Goal: Task Accomplishment & Management: Complete application form

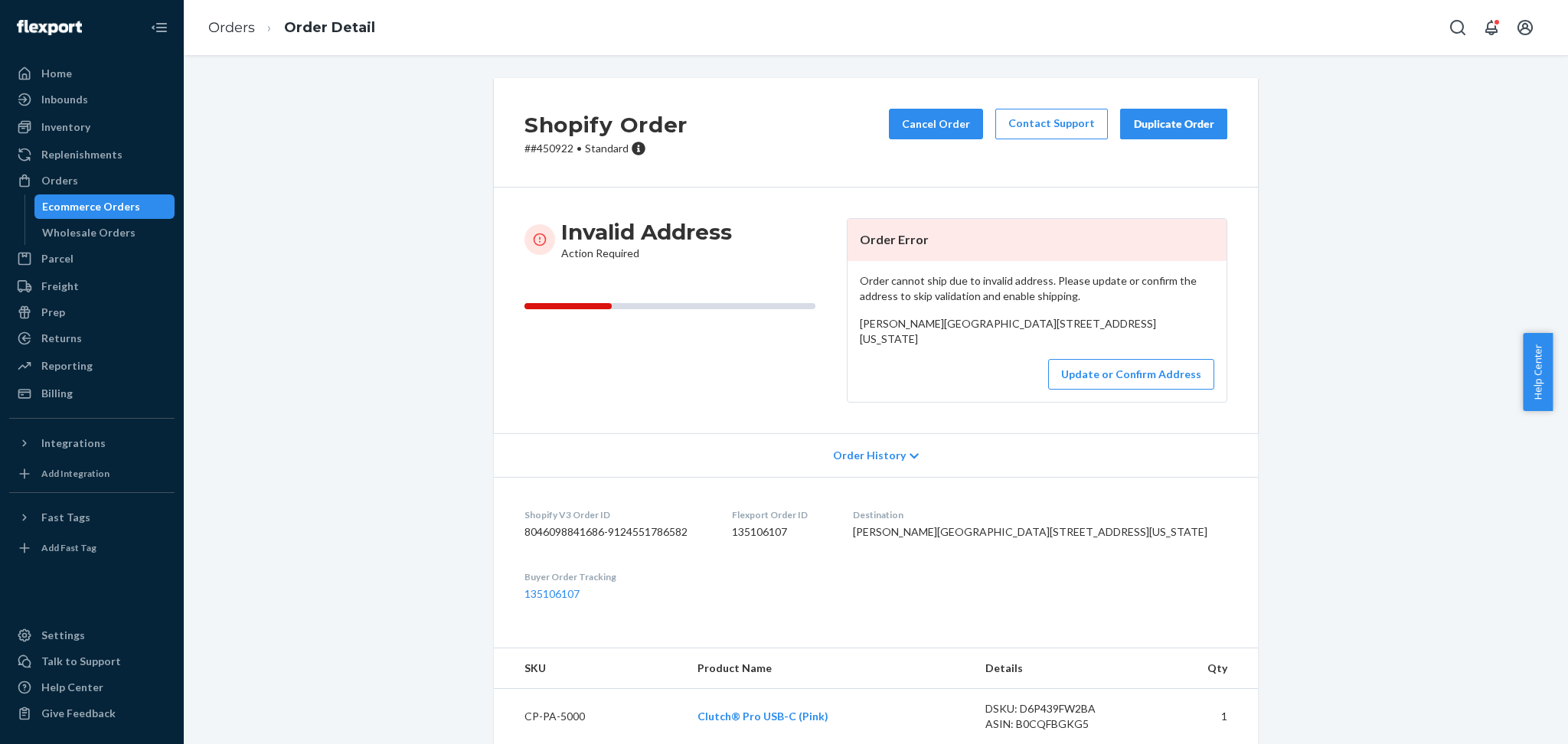
click at [850, 343] on div "Order cannot ship due to invalid address. Please update or confirm the address …" at bounding box center [1037, 331] width 379 height 141
drag, startPoint x: 850, startPoint y: 343, endPoint x: 984, endPoint y: 361, distance: 135.2
click at [984, 361] on div "Order cannot ship due to invalid address. Please update or confirm the address …" at bounding box center [1037, 331] width 379 height 141
click at [1098, 390] on button "Update or Confirm Address" at bounding box center [1131, 375] width 166 height 30
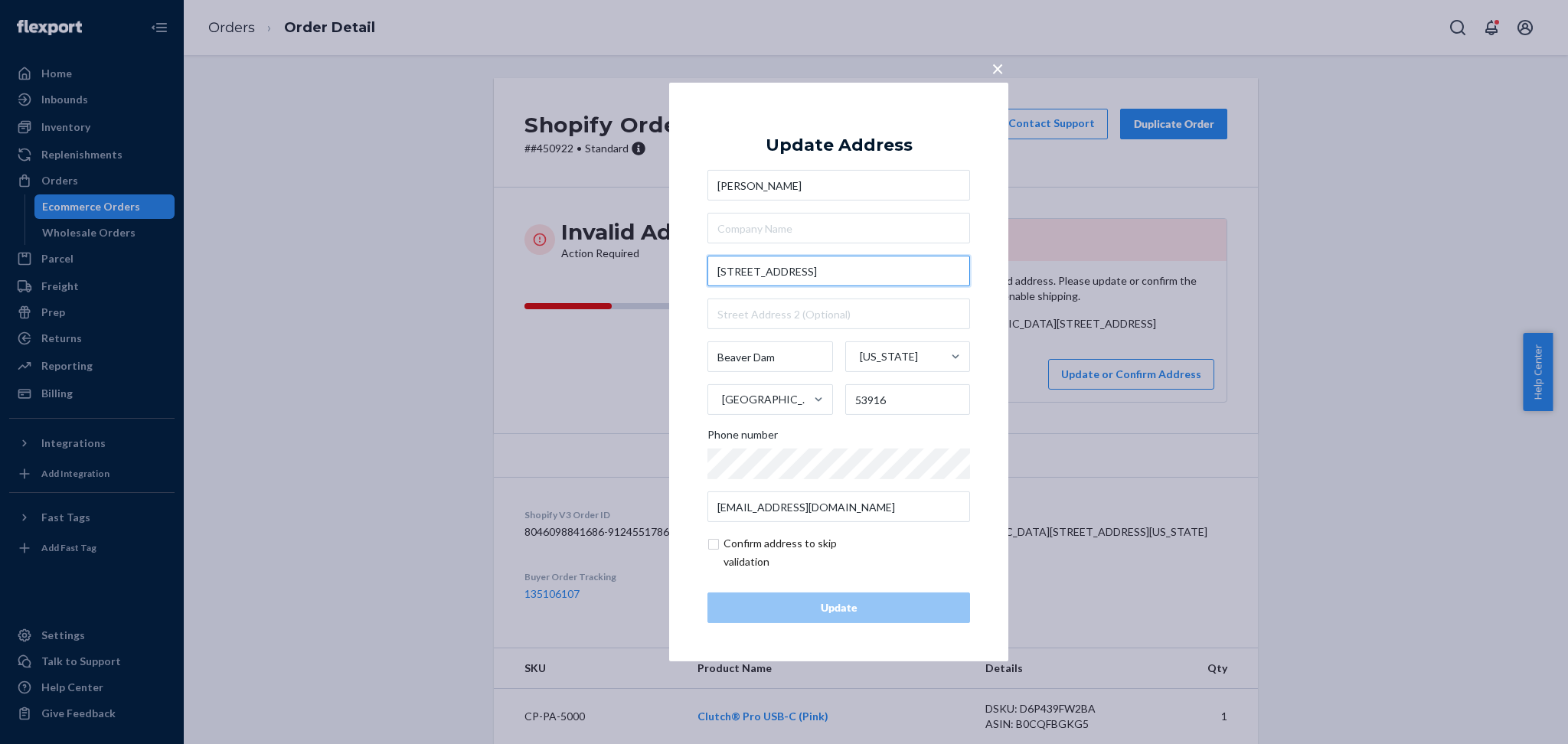
click at [792, 271] on input "[STREET_ADDRESS]" at bounding box center [839, 271] width 263 height 30
click at [789, 275] on input "[STREET_ADDRESS]" at bounding box center [839, 271] width 263 height 30
click at [850, 270] on input "N6550 St 151 lot 86" at bounding box center [839, 271] width 263 height 30
paste input "US-151 #"
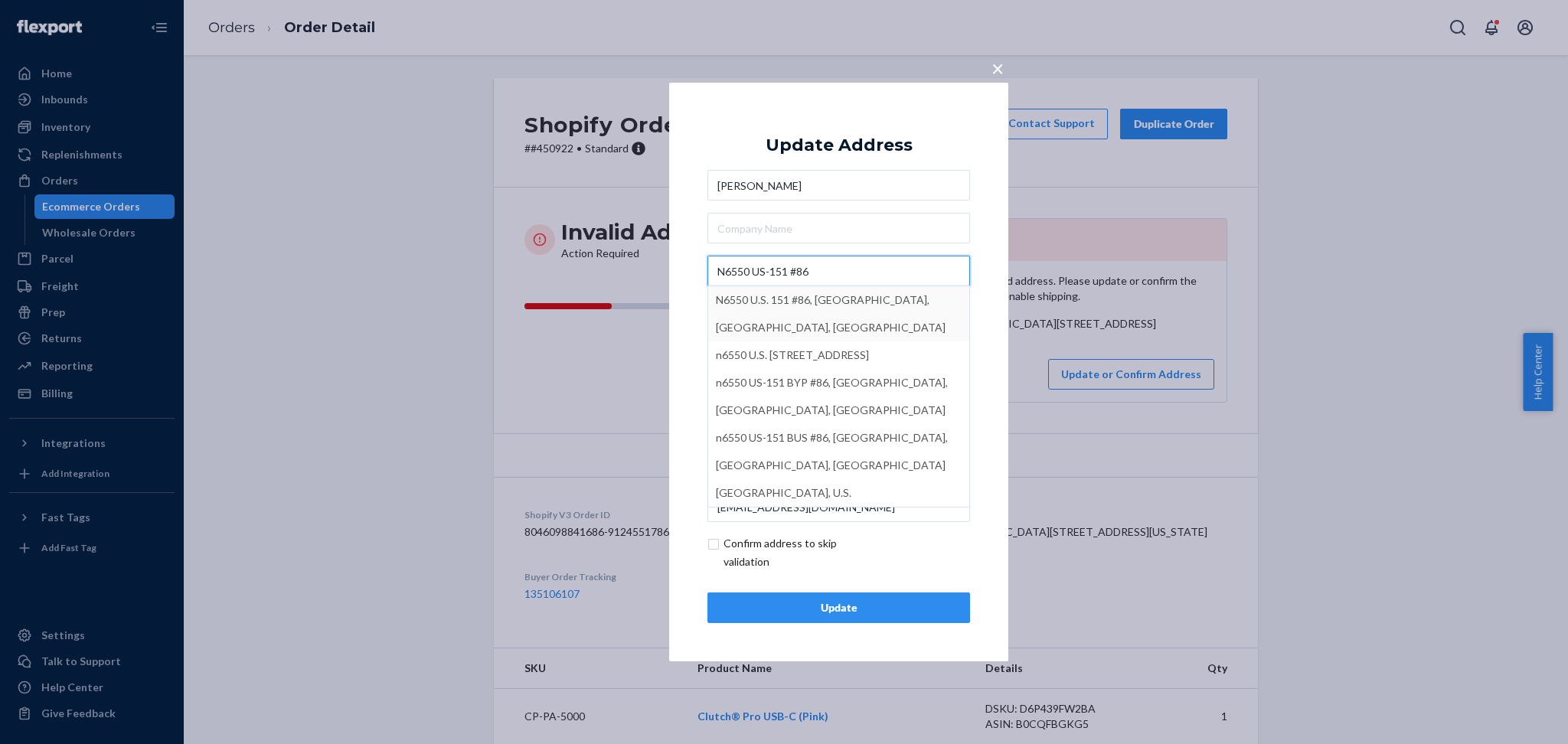
type input "N6550 US-151 #86"
click at [981, 274] on div "× Update Address [PERSON_NAME][GEOGRAPHIC_DATA] US-151 #86 N6550 U.S. [GEOGRAPH…" at bounding box center [838, 372] width 339 height 579
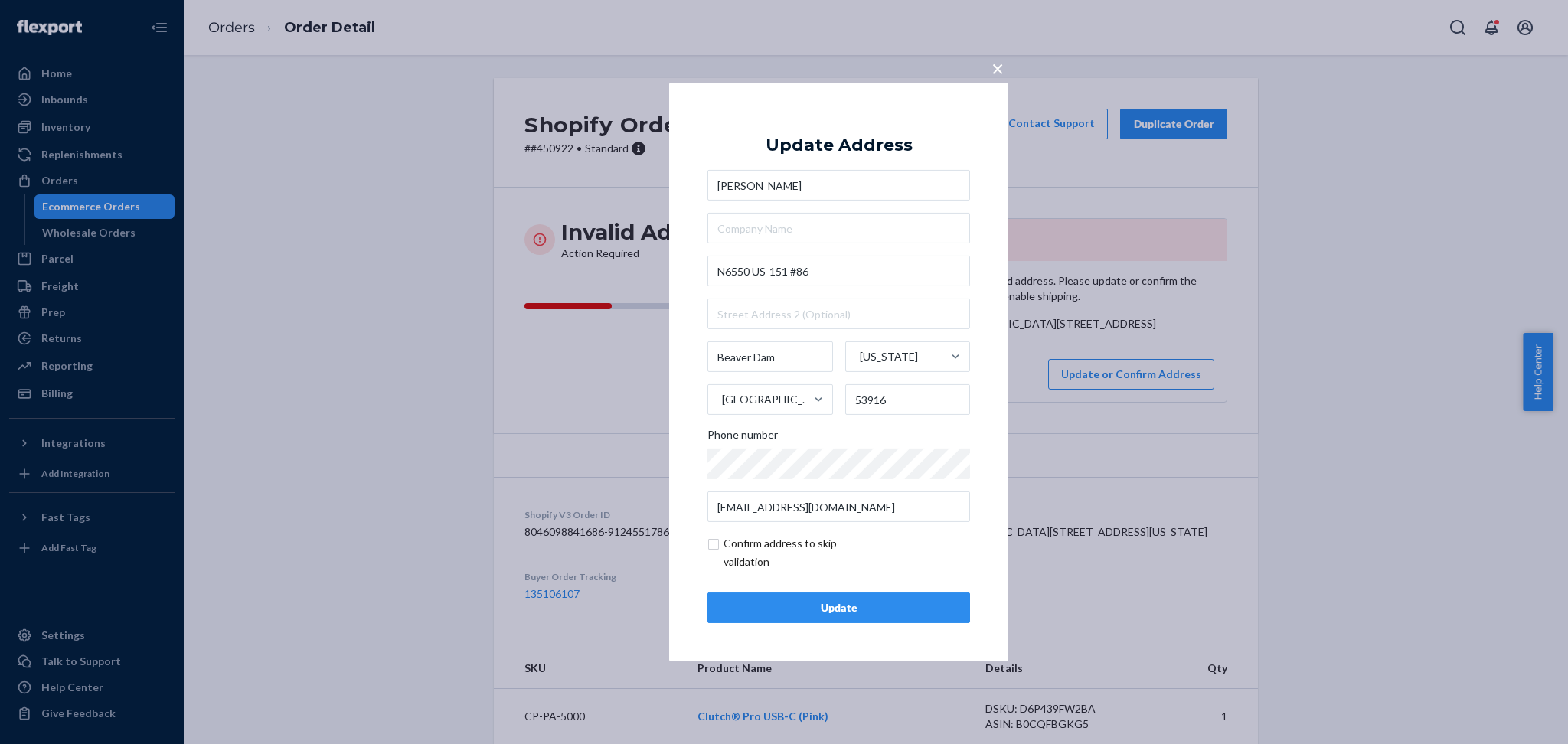
click at [836, 607] on div "Update" at bounding box center [838, 608] width 237 height 15
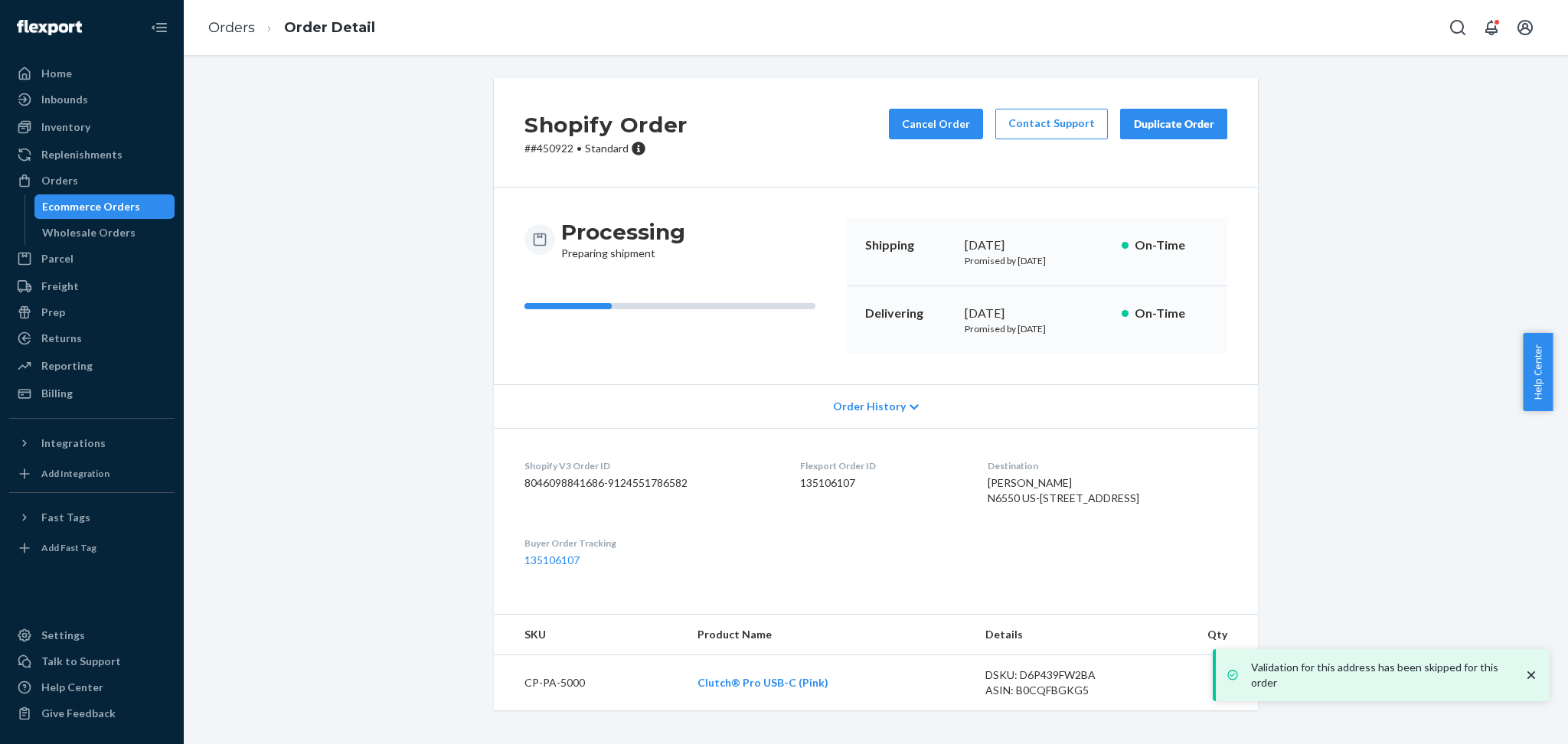
click at [137, 206] on div "Ecommerce Orders" at bounding box center [105, 206] width 138 height 21
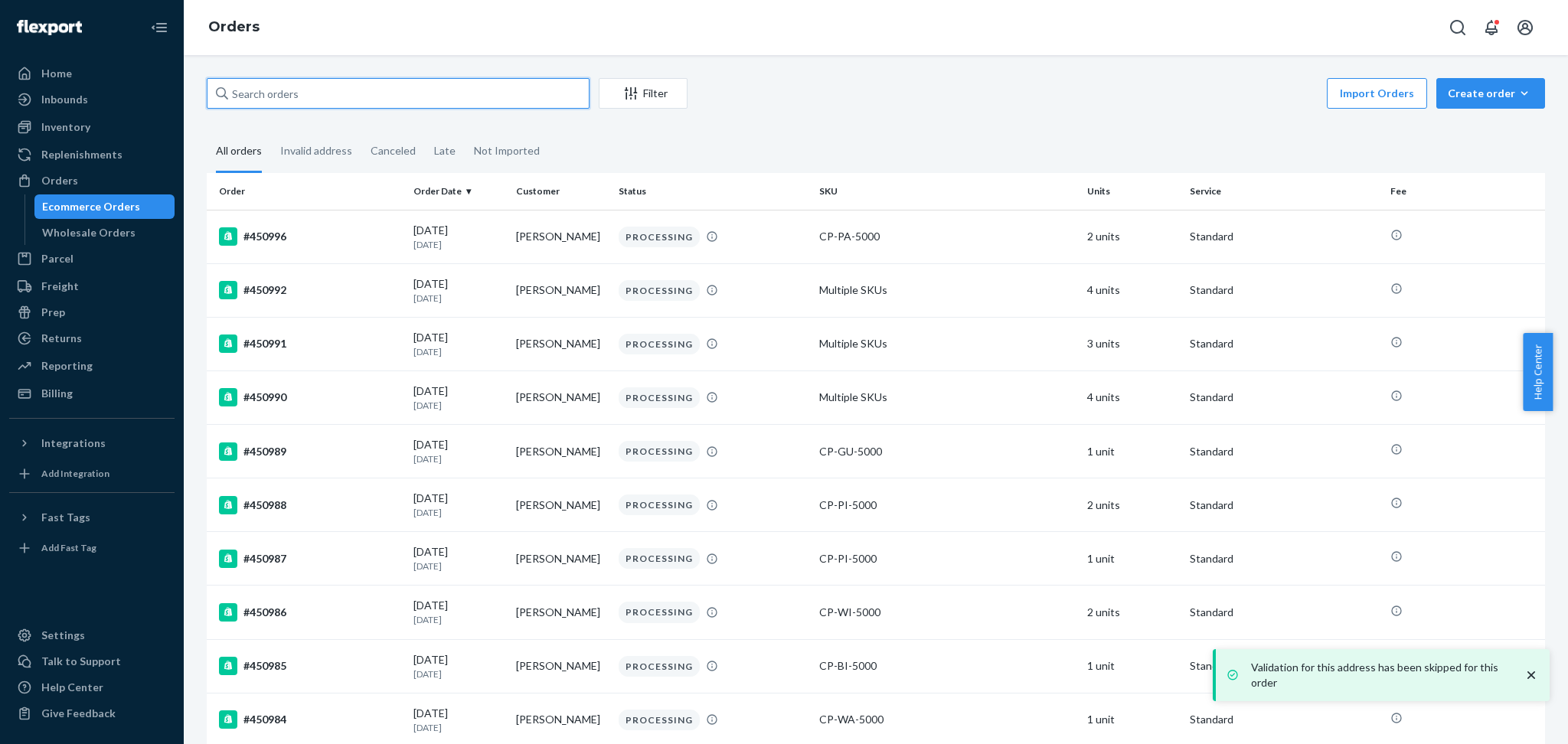
click at [538, 84] on input "text" at bounding box center [398, 93] width 383 height 30
paste input "439580"
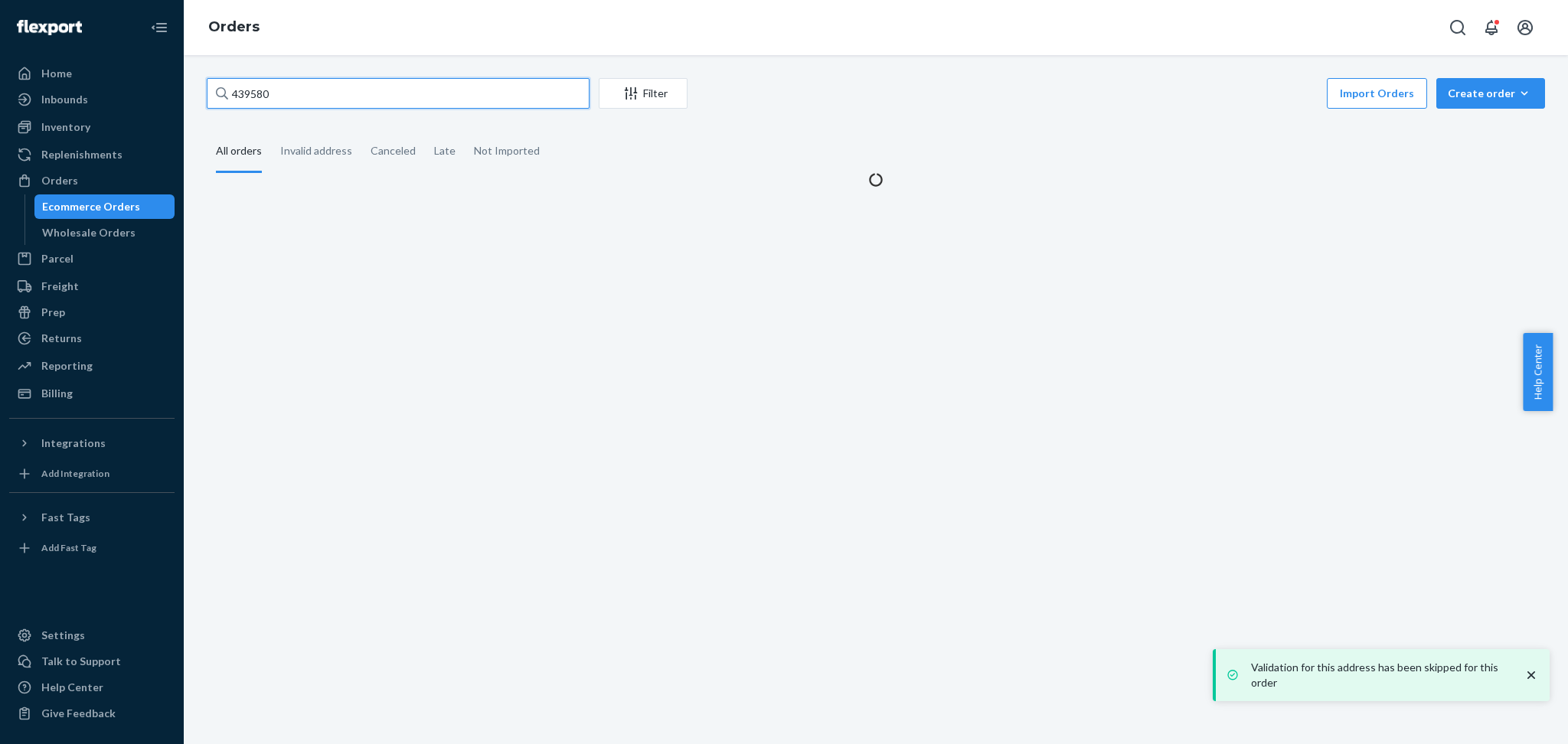
type input "439580"
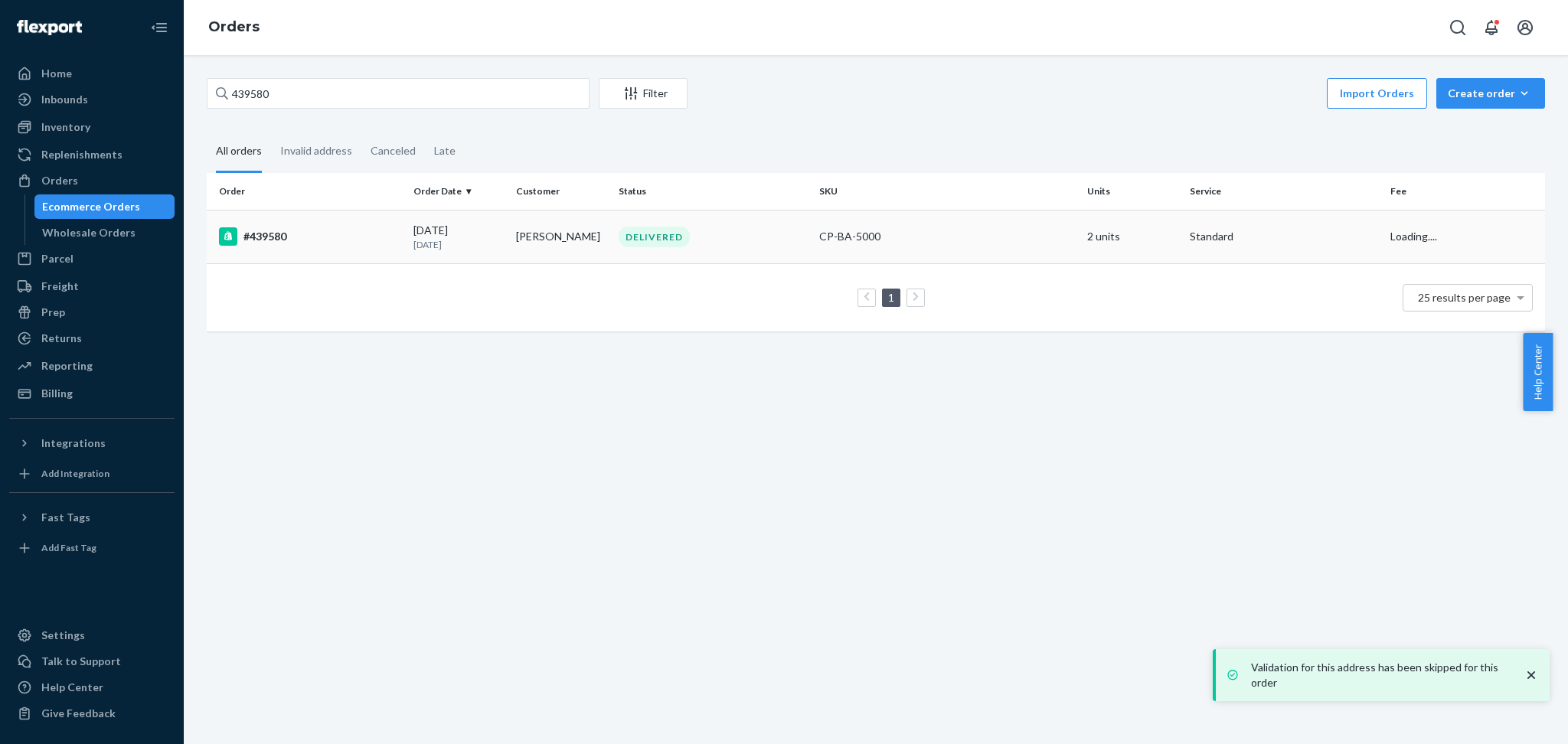
click at [268, 252] on td "#439580" at bounding box center [307, 236] width 200 height 54
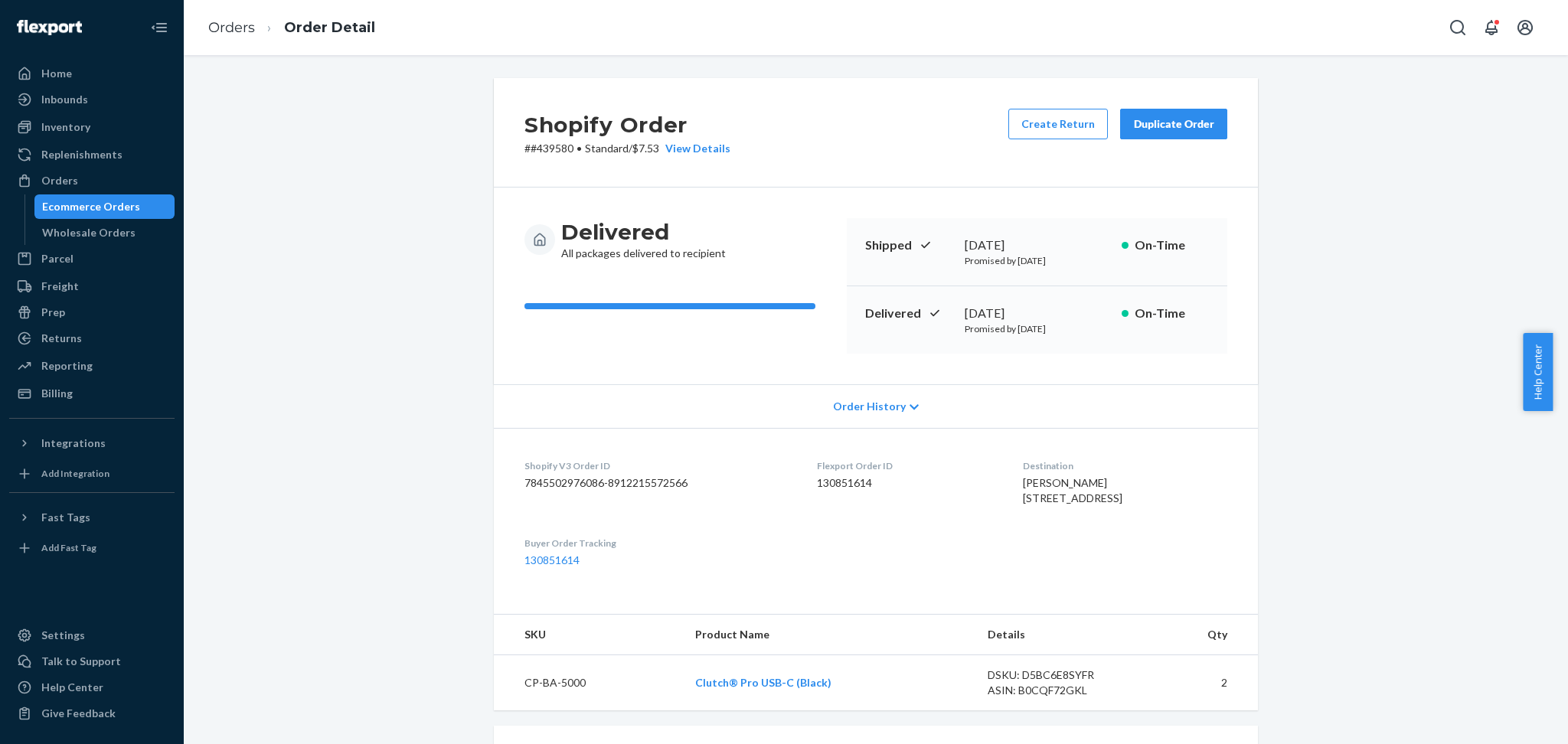
click at [1205, 140] on div "Create Return Duplicate Order" at bounding box center [1118, 132] width 231 height 47
drag, startPoint x: 1194, startPoint y: 132, endPoint x: 1092, endPoint y: 132, distance: 102.0
click at [1192, 131] on button "Duplicate Order" at bounding box center [1173, 124] width 107 height 30
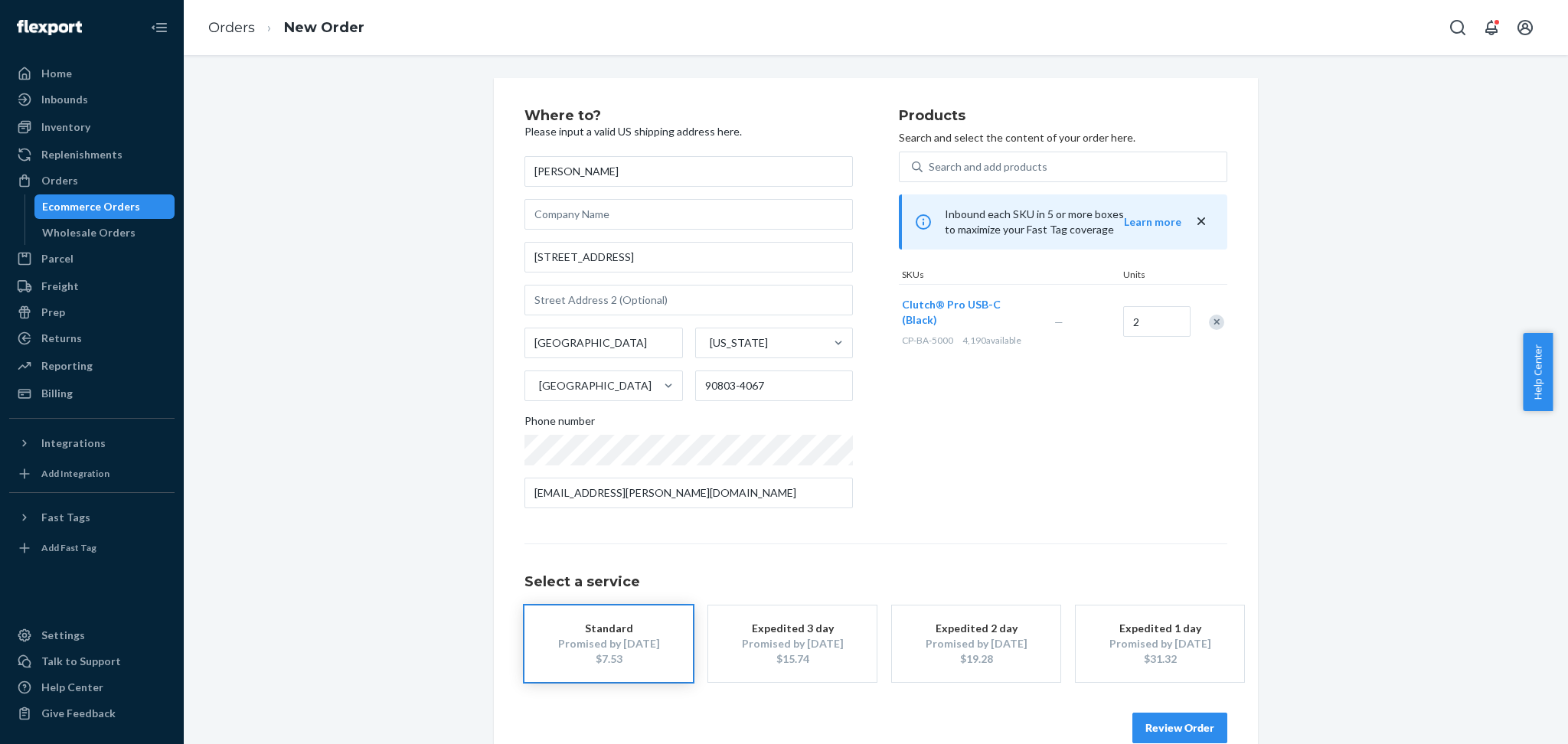
click at [1156, 331] on div "2" at bounding box center [1155, 322] width 69 height 62
click at [1156, 320] on input "2" at bounding box center [1157, 322] width 67 height 30
type input "1"
click at [1158, 731] on button "Review Order" at bounding box center [1180, 728] width 95 height 30
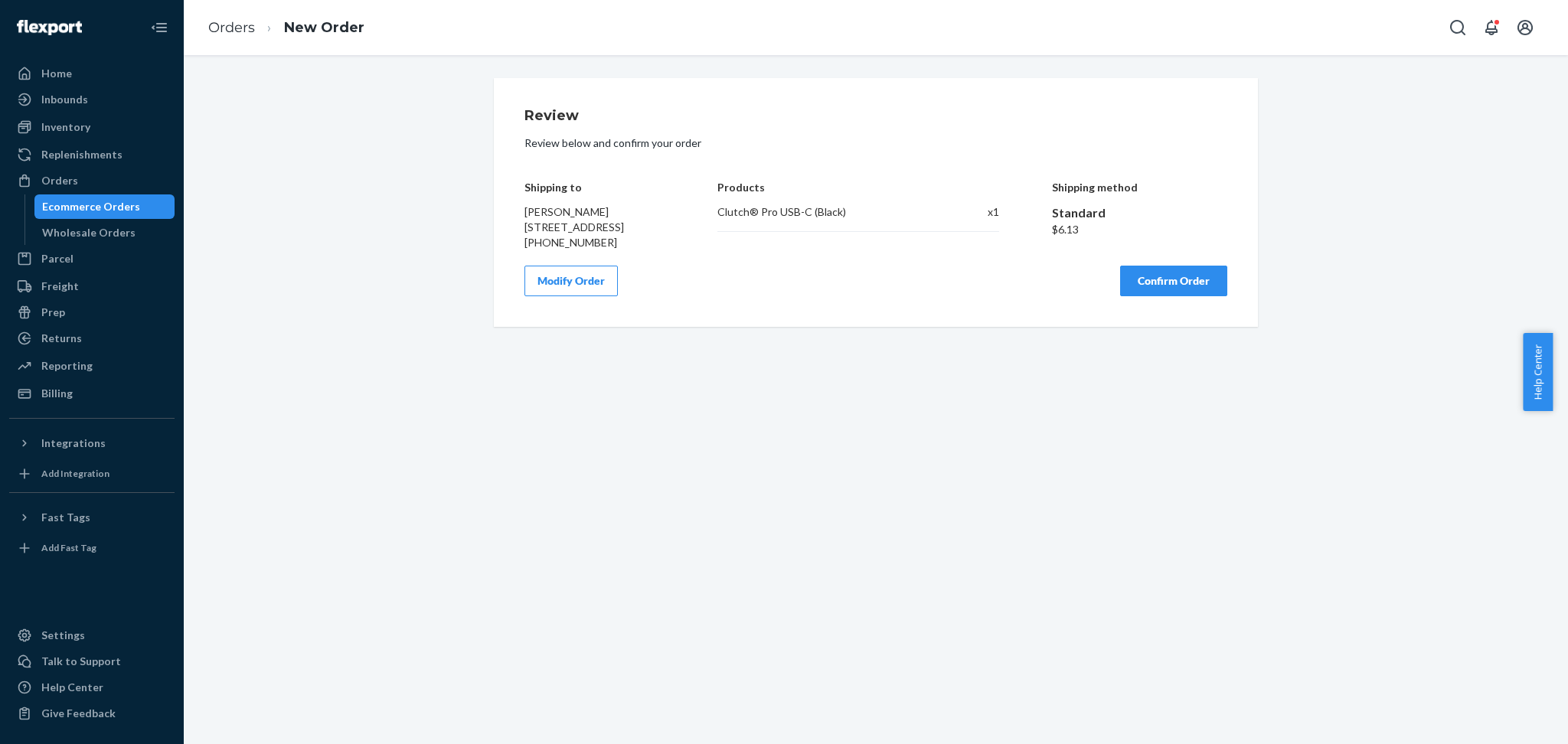
click at [1170, 296] on button "Confirm Order" at bounding box center [1173, 281] width 107 height 30
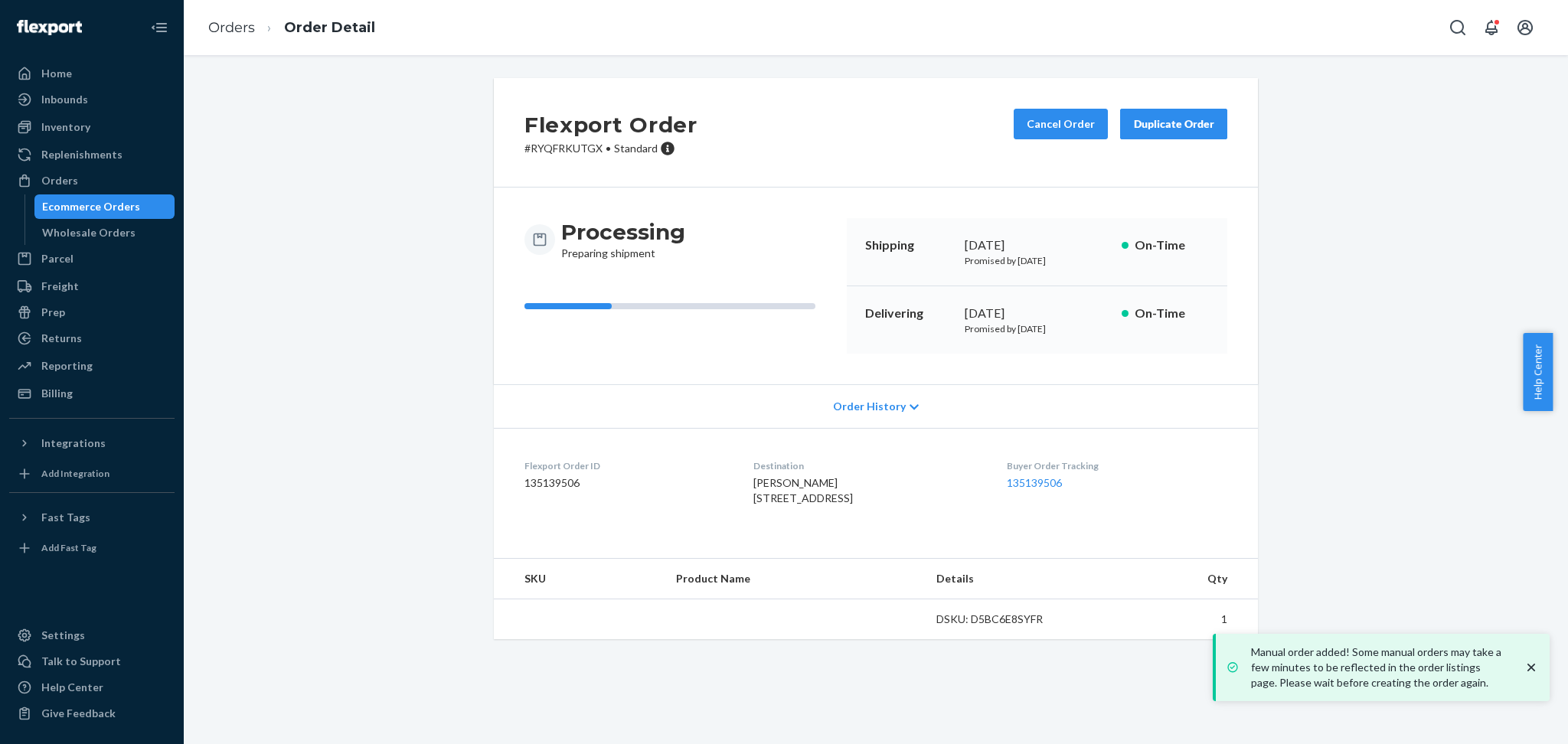
click at [561, 142] on p "# RYQFRKUTGX • Standard" at bounding box center [611, 148] width 173 height 15
click at [562, 141] on p "# RYQFRKUTGX • Standard" at bounding box center [611, 148] width 173 height 15
copy p "RYQFRKUTGX"
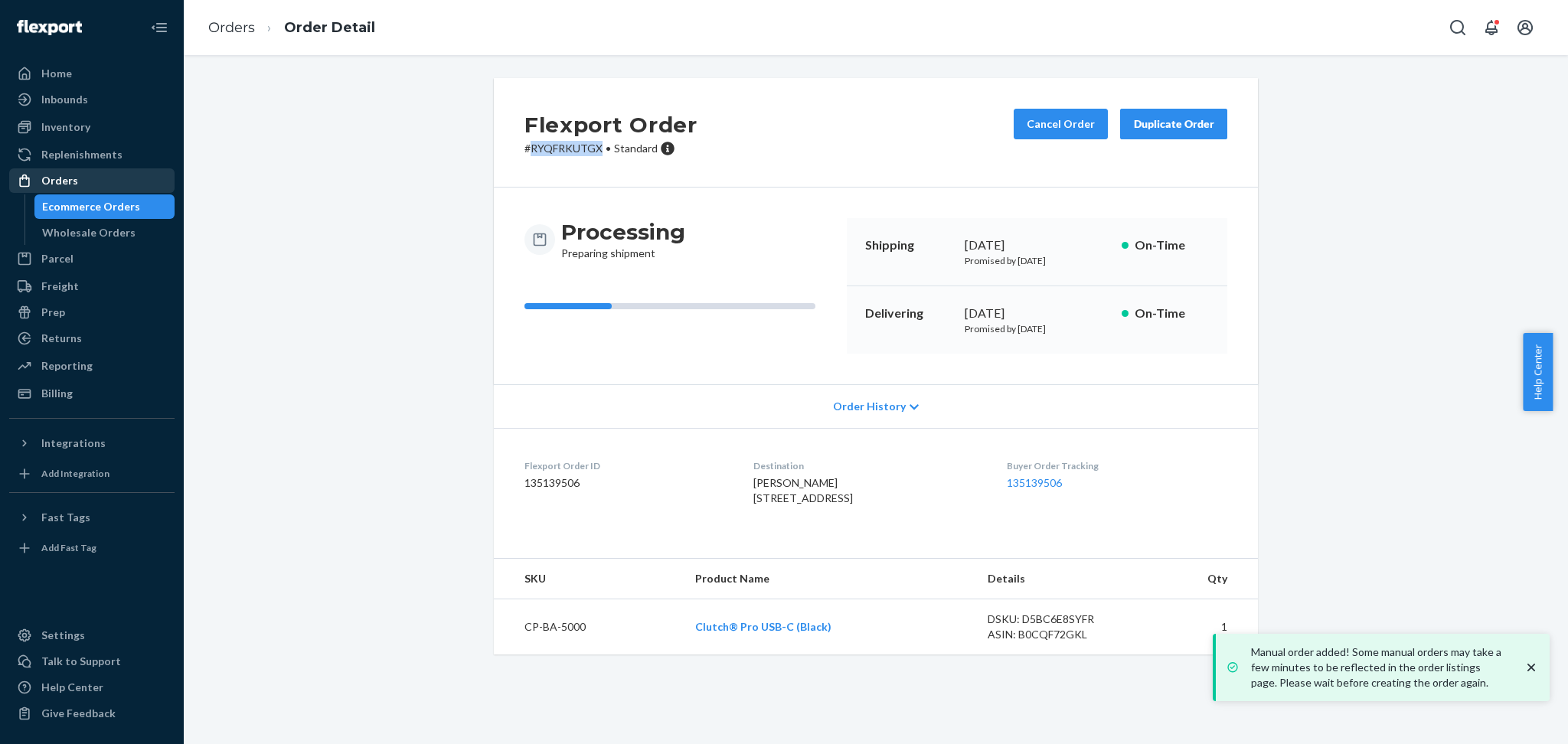
click at [91, 212] on div "Ecommerce Orders" at bounding box center [91, 207] width 98 height 15
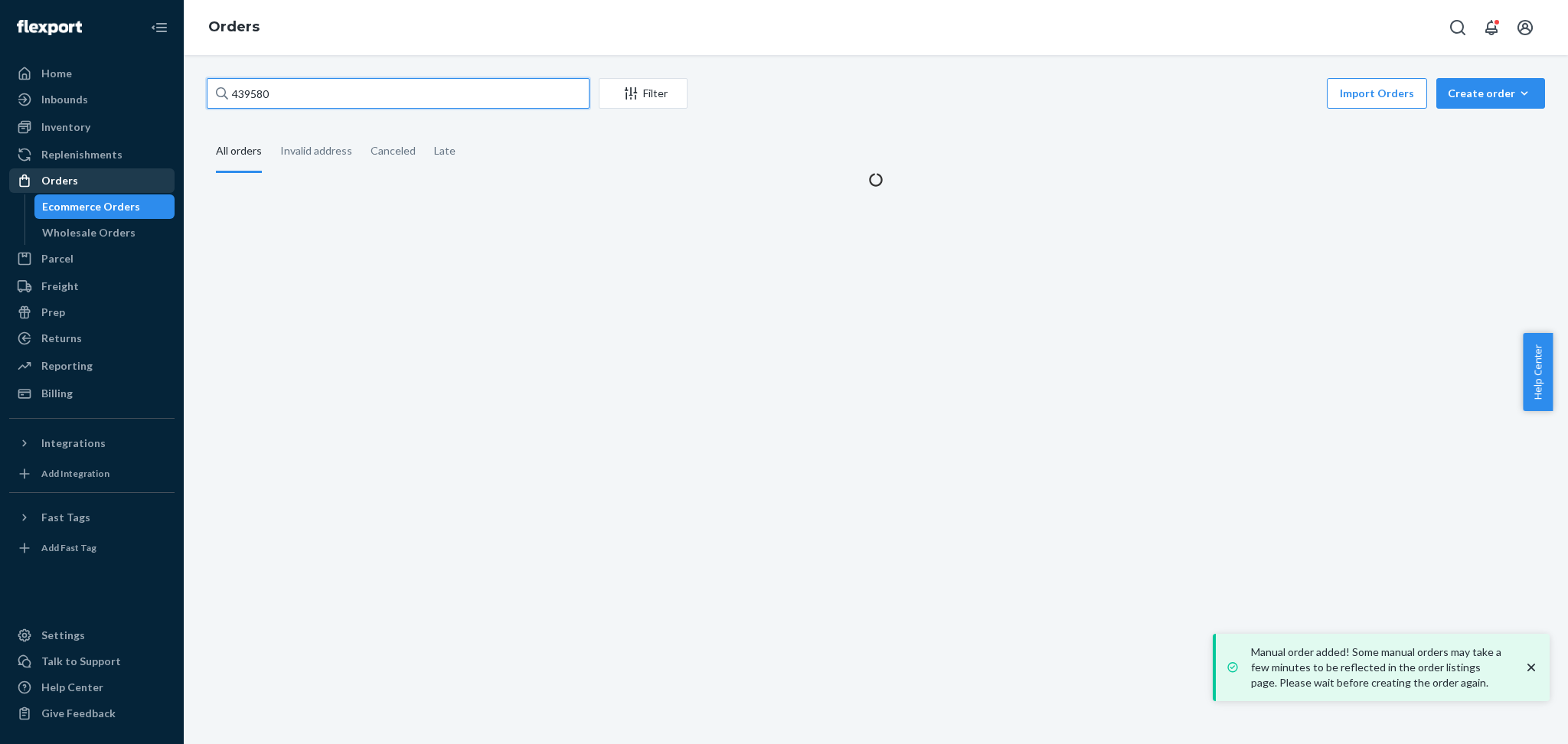
click at [302, 88] on input "439580" at bounding box center [398, 93] width 383 height 30
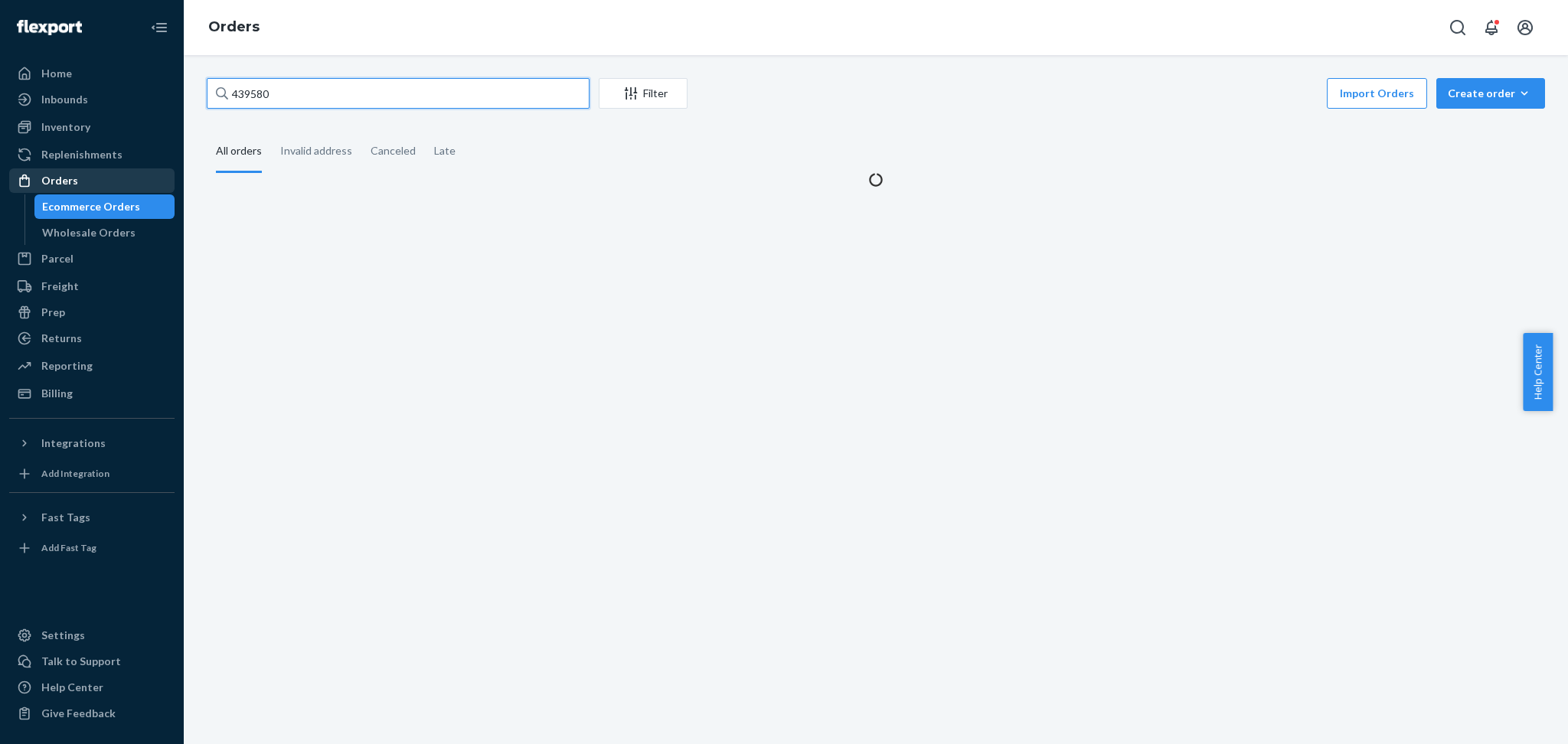
paste input "386086"
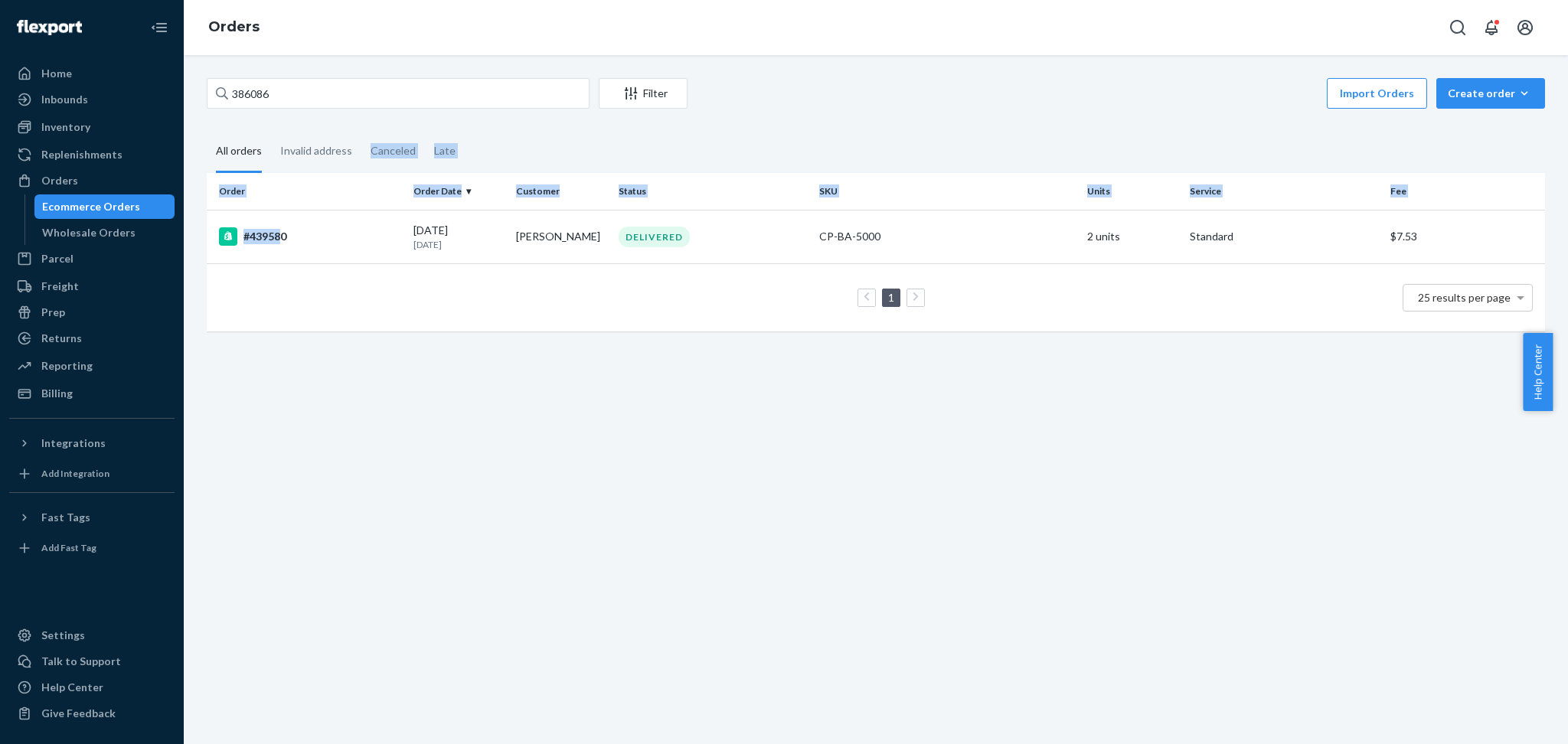
drag, startPoint x: 279, startPoint y: 237, endPoint x: 371, endPoint y: 118, distance: 150.4
click at [371, 118] on div "386086 Filter Import Orders Create order Ecommerce order Removal order All orde…" at bounding box center [876, 212] width 1362 height 268
click at [370, 100] on input "386086" at bounding box center [398, 93] width 383 height 30
type input "386086"
click at [276, 230] on div "#386086" at bounding box center [310, 236] width 183 height 19
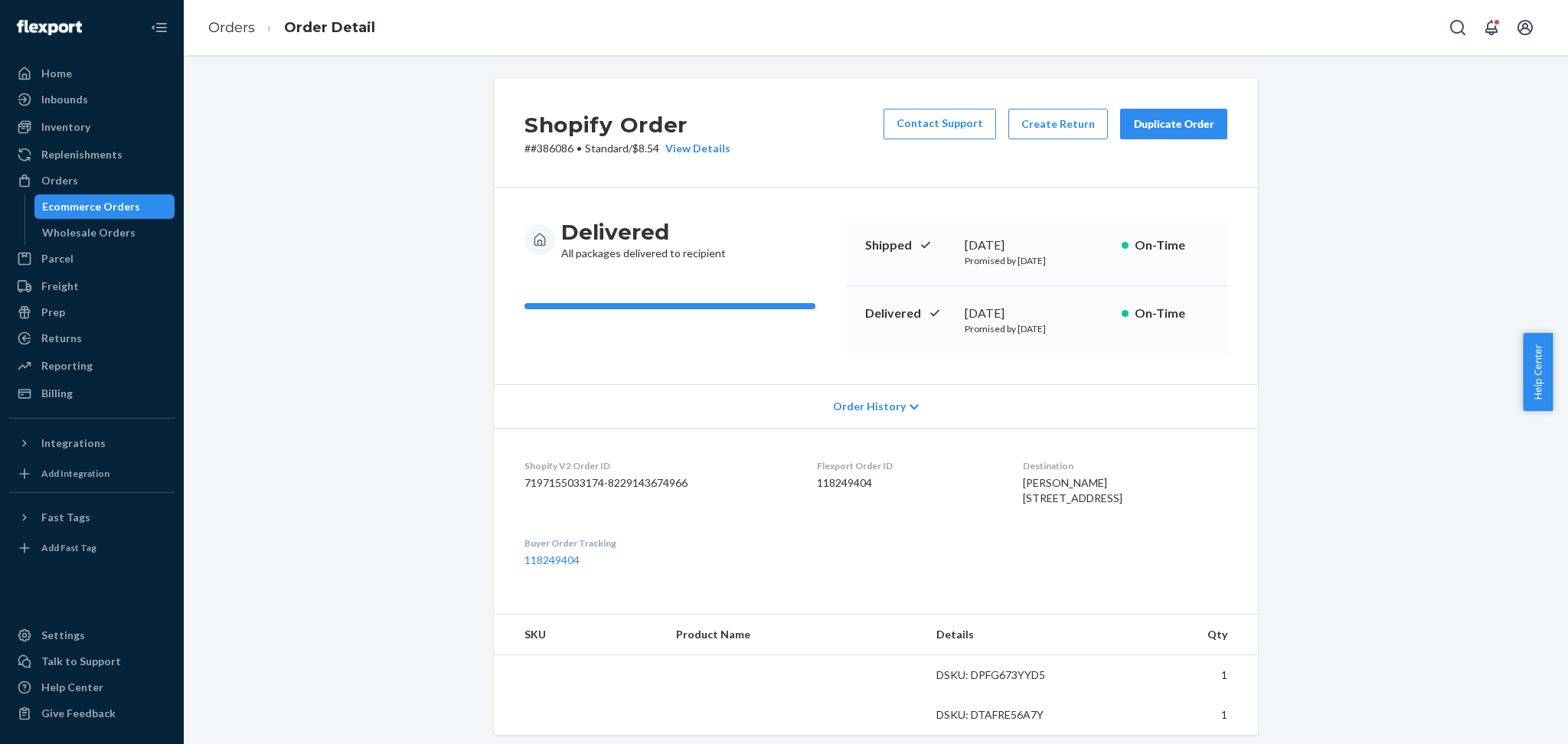
click at [549, 152] on p "# #386086 • Standard / $8.54 View Details" at bounding box center [627, 148] width 206 height 15
click at [1170, 114] on button "Duplicate Order" at bounding box center [1173, 124] width 107 height 30
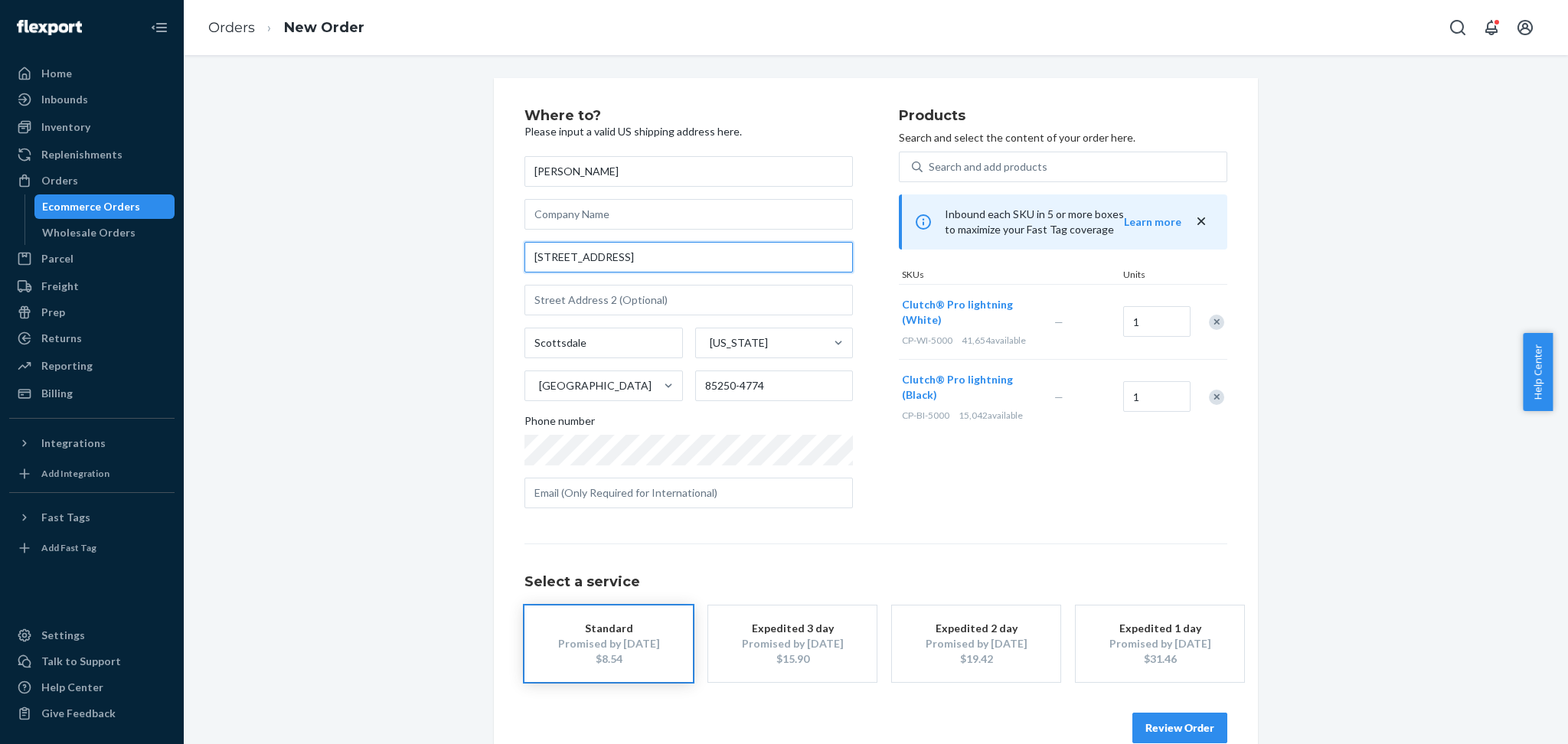
click at [603, 254] on input "[STREET_ADDRESS]" at bounding box center [688, 257] width 328 height 30
drag, startPoint x: 603, startPoint y: 254, endPoint x: 674, endPoint y: 256, distance: 71.0
click at [674, 256] on input "[STREET_ADDRESS]" at bounding box center [688, 257] width 328 height 30
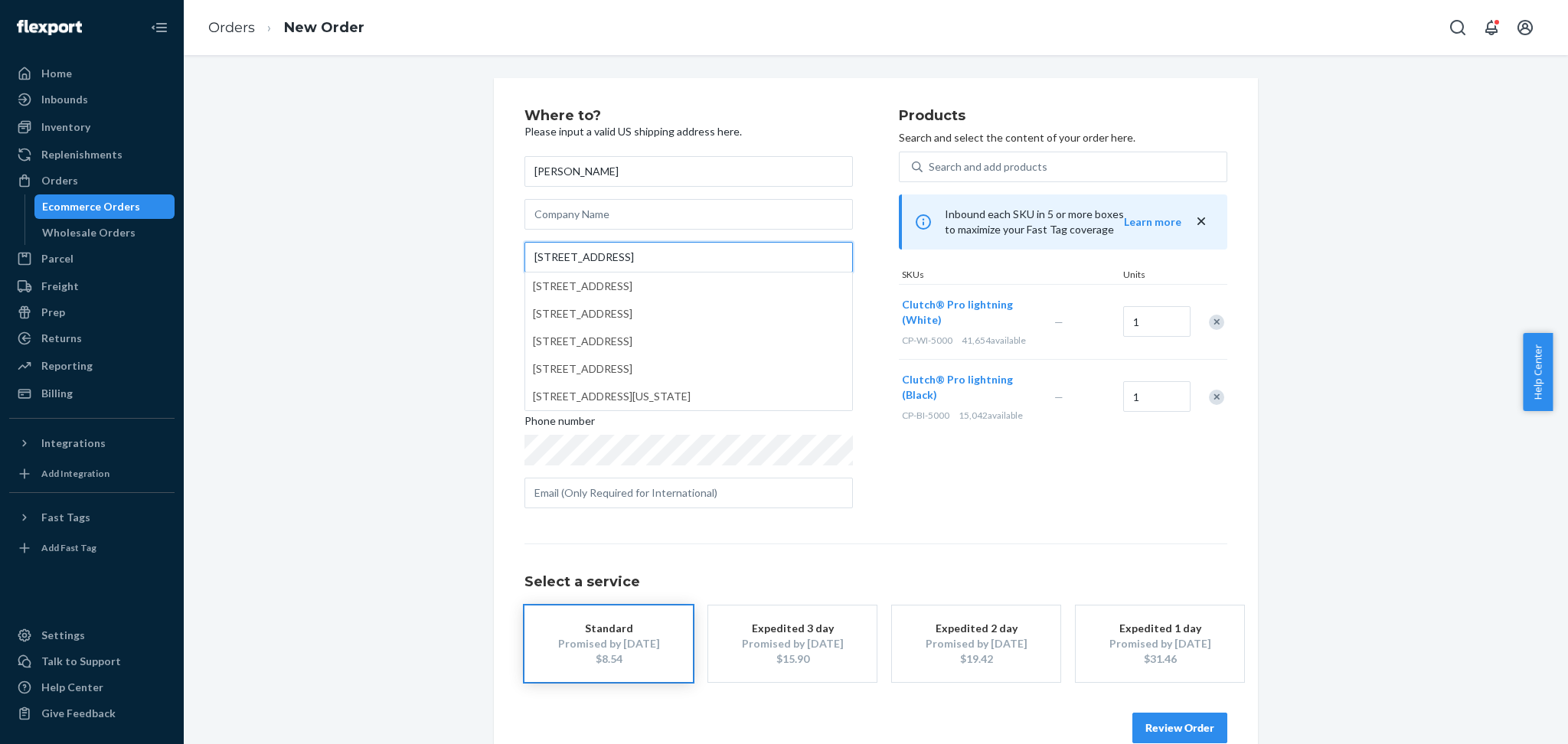
type input "[STREET_ADDRESS]"
click at [874, 214] on div "Where to? Please input a valid US shipping address here. [PERSON_NAME] [STREET_…" at bounding box center [711, 314] width 375 height 412
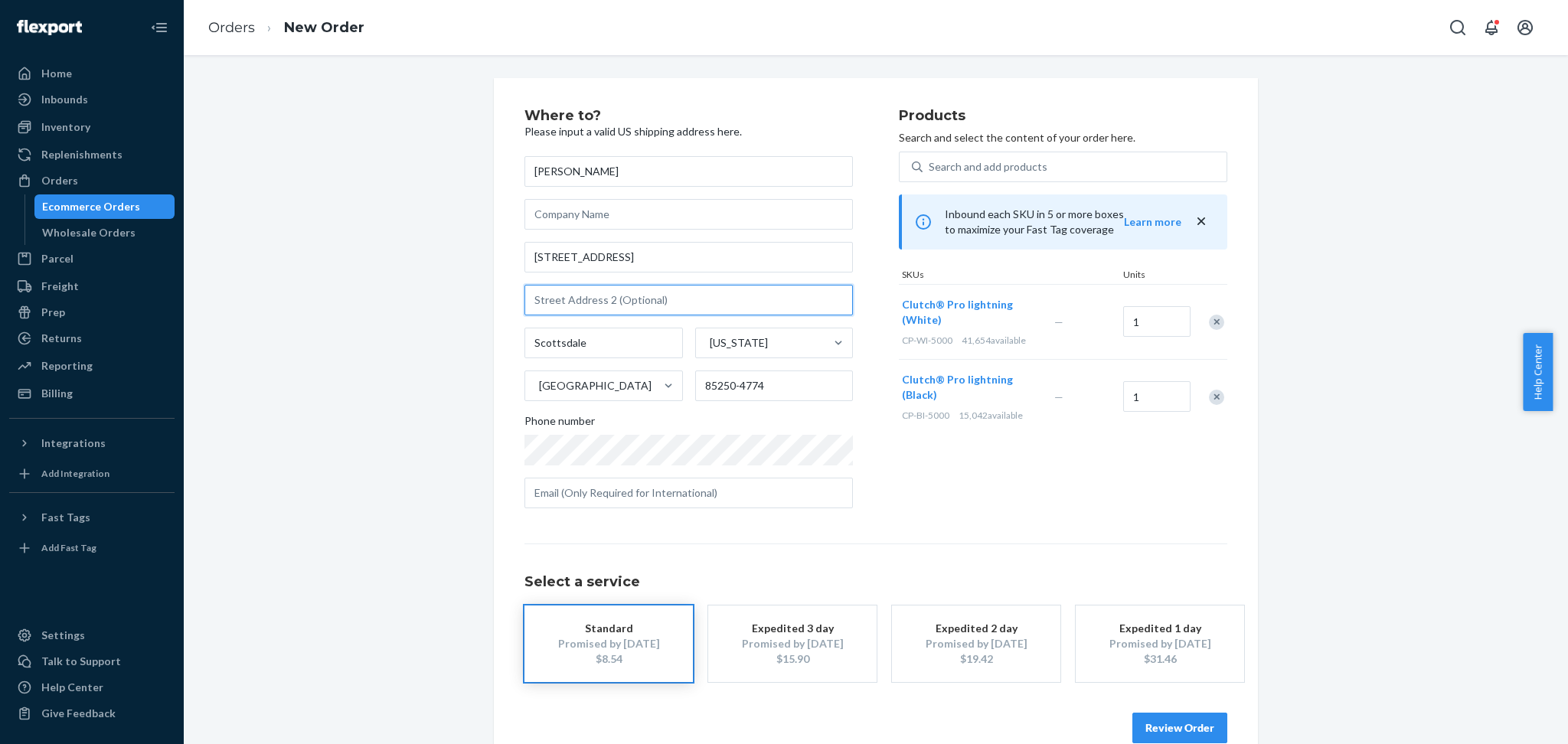
click at [745, 305] on input "text" at bounding box center [688, 300] width 328 height 30
paste input "Unit 35"
type input "Unit 35"
click at [1207, 386] on div at bounding box center [1208, 397] width 38 height 40
click at [1210, 400] on div "Remove Item" at bounding box center [1217, 397] width 15 height 15
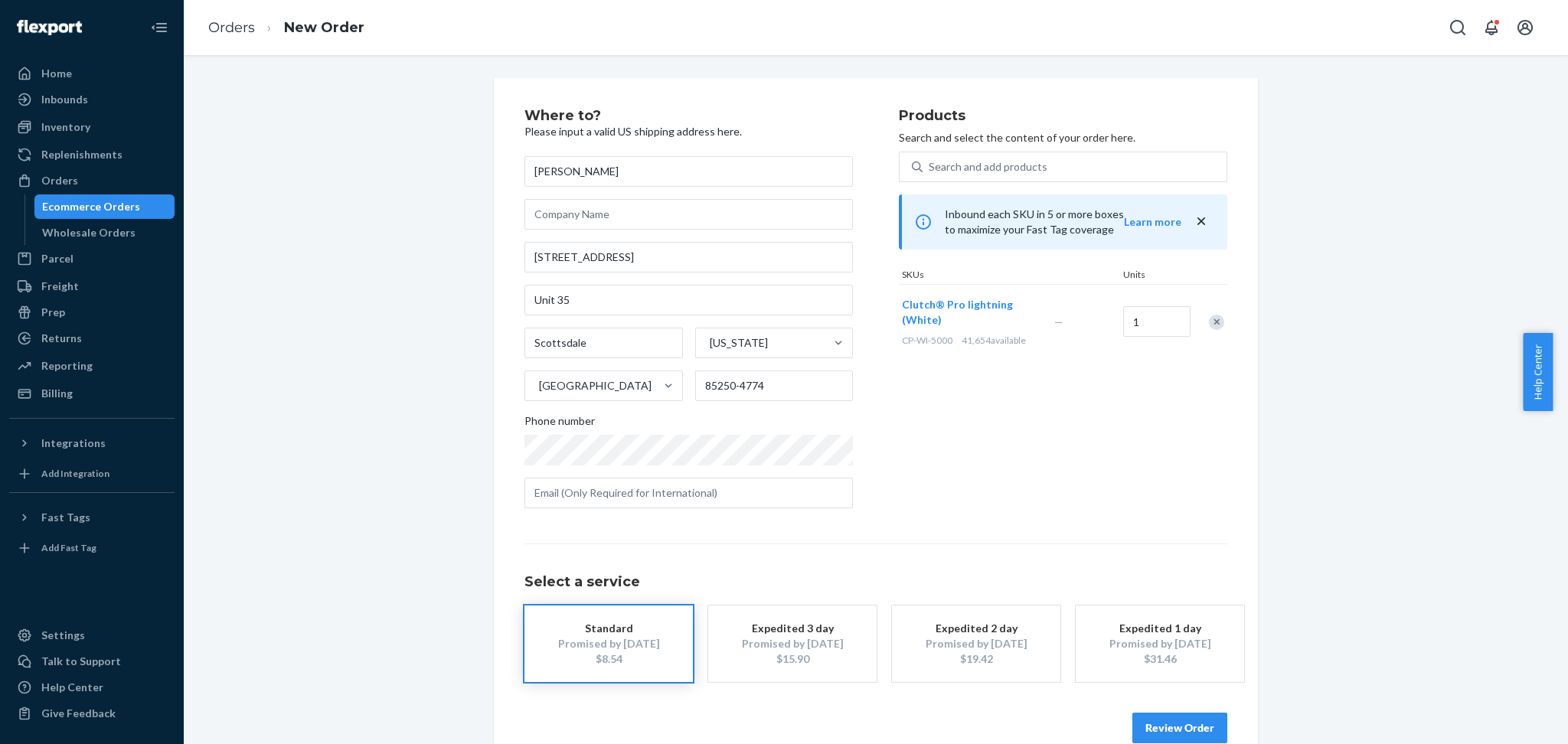
click at [1160, 736] on button "Review Order" at bounding box center [1180, 728] width 95 height 30
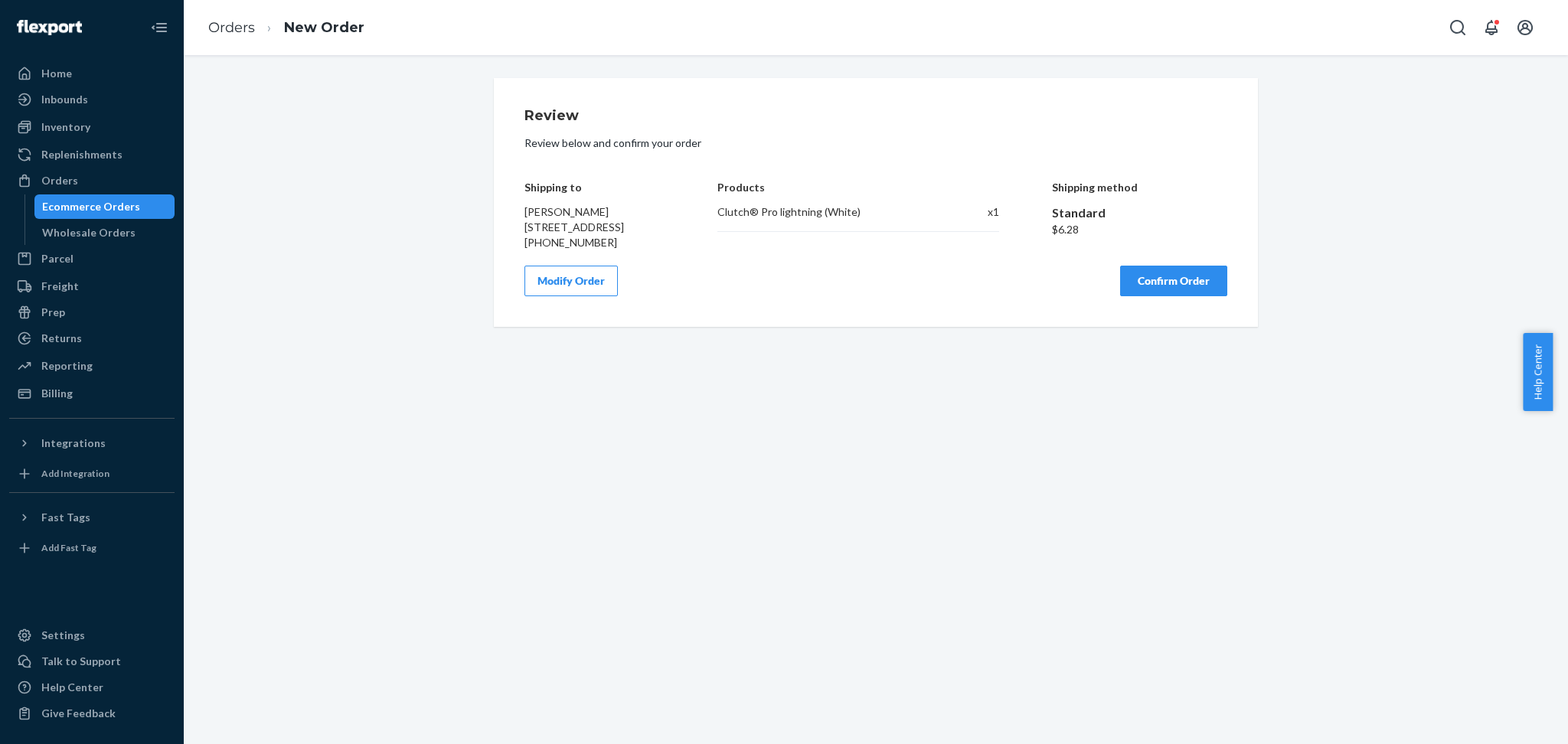
click at [1133, 296] on button "Confirm Order" at bounding box center [1173, 281] width 107 height 30
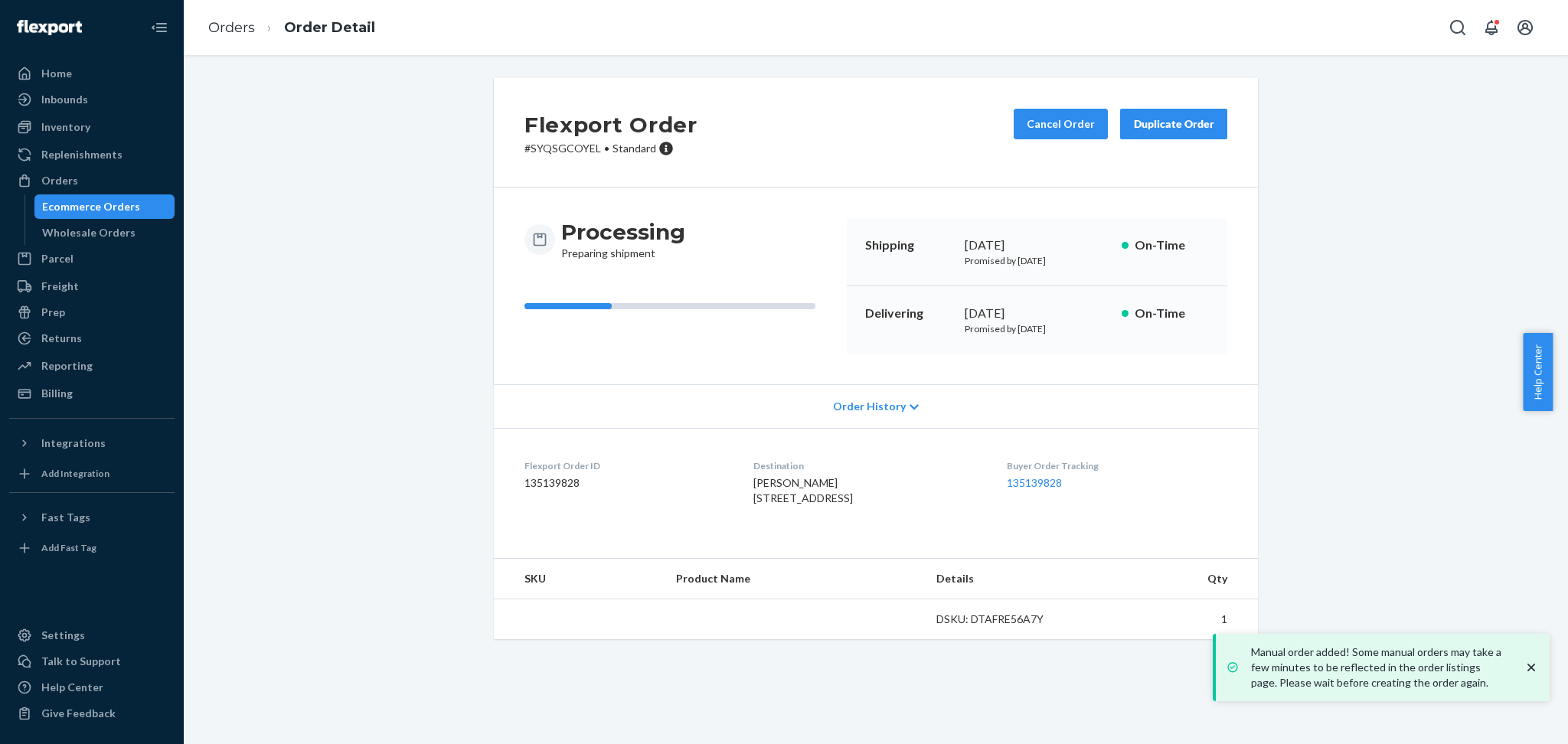
click at [545, 141] on p "# SYQSGCOYEL • Standard" at bounding box center [611, 148] width 173 height 15
copy p "SYQSGCOYEL"
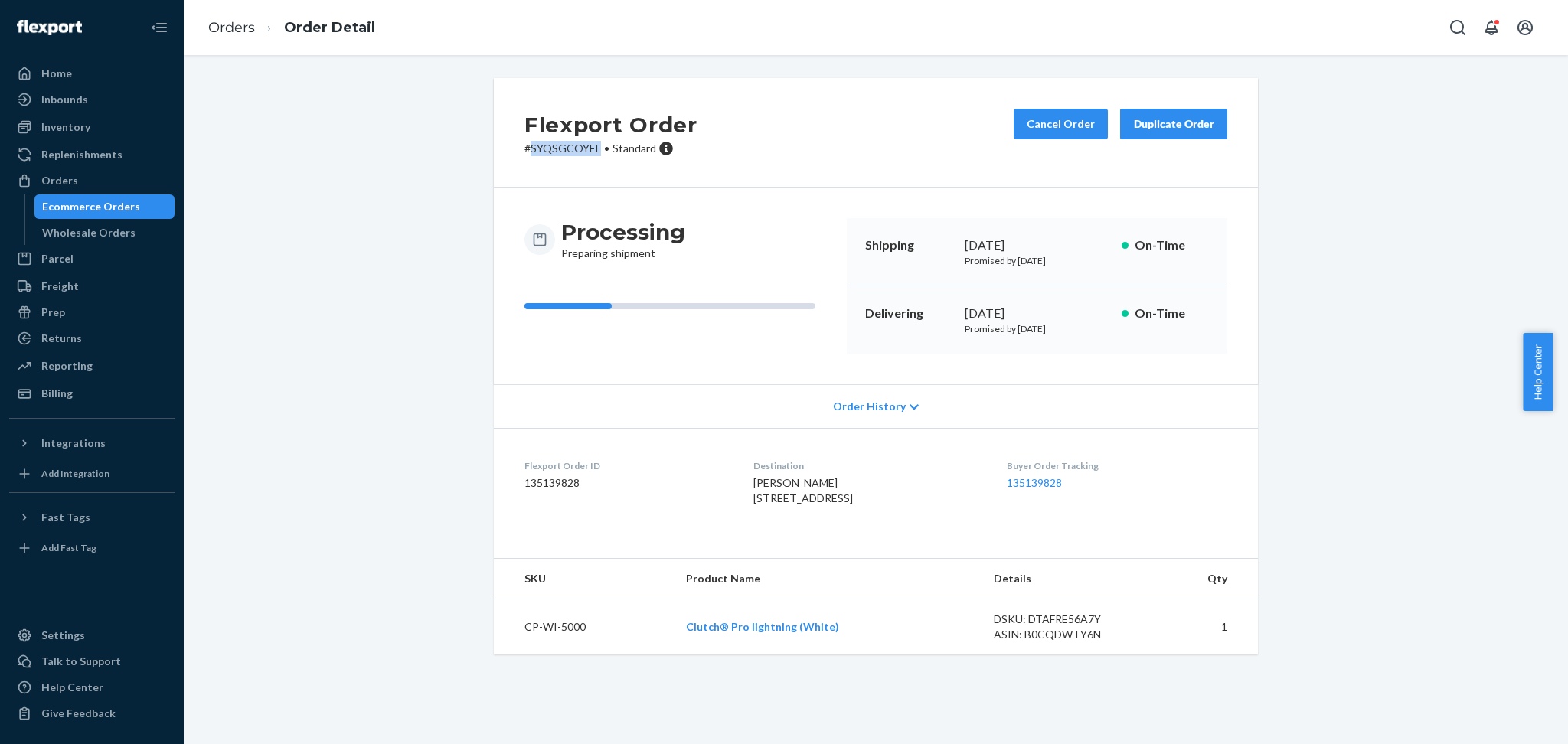
click at [113, 222] on div "Wholesale Orders" at bounding box center [105, 232] width 138 height 21
click at [127, 196] on div "Ecommerce Orders" at bounding box center [105, 206] width 138 height 21
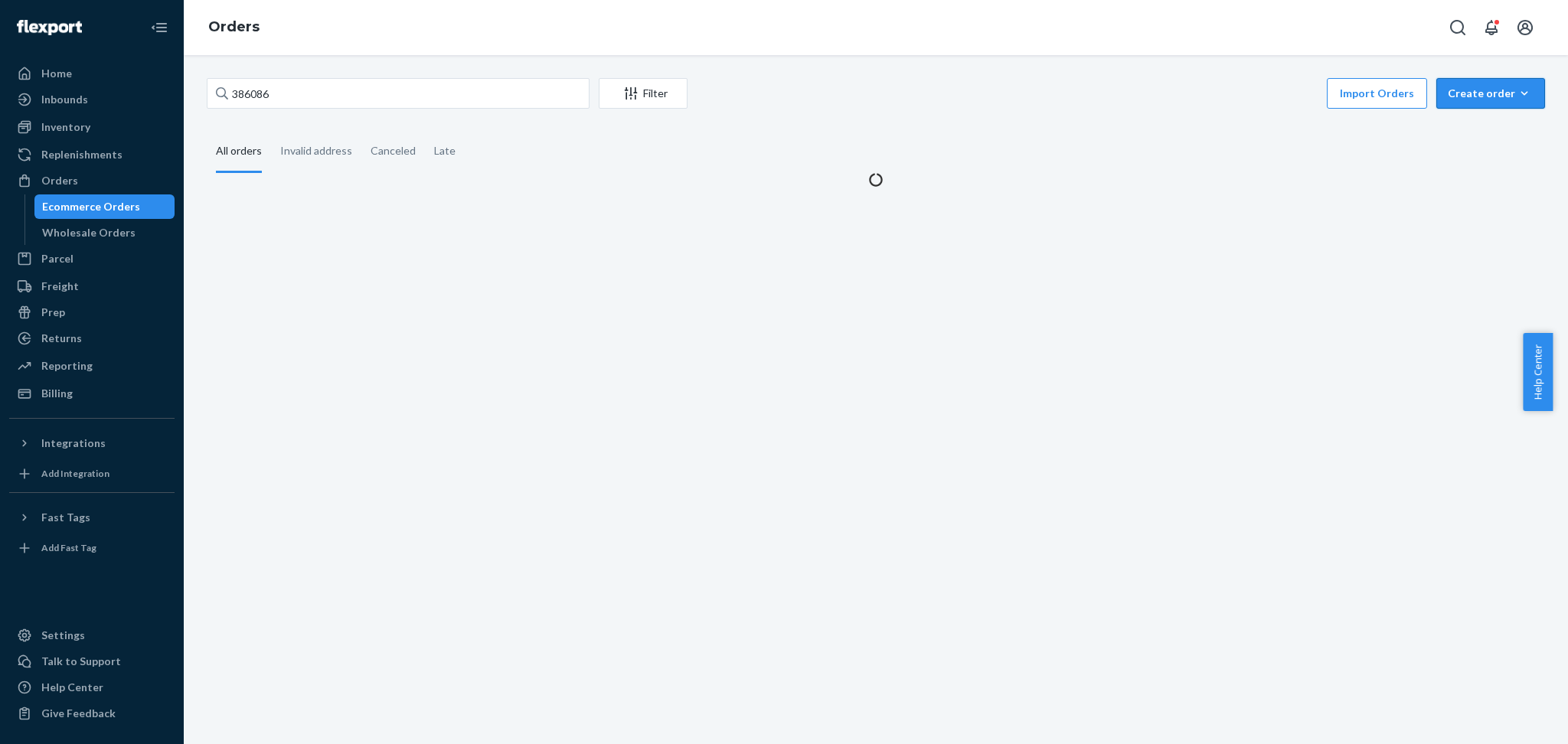
click at [1448, 93] on div "Create order" at bounding box center [1491, 93] width 86 height 15
click at [1459, 127] on span "Ecommerce order" at bounding box center [1500, 130] width 95 height 11
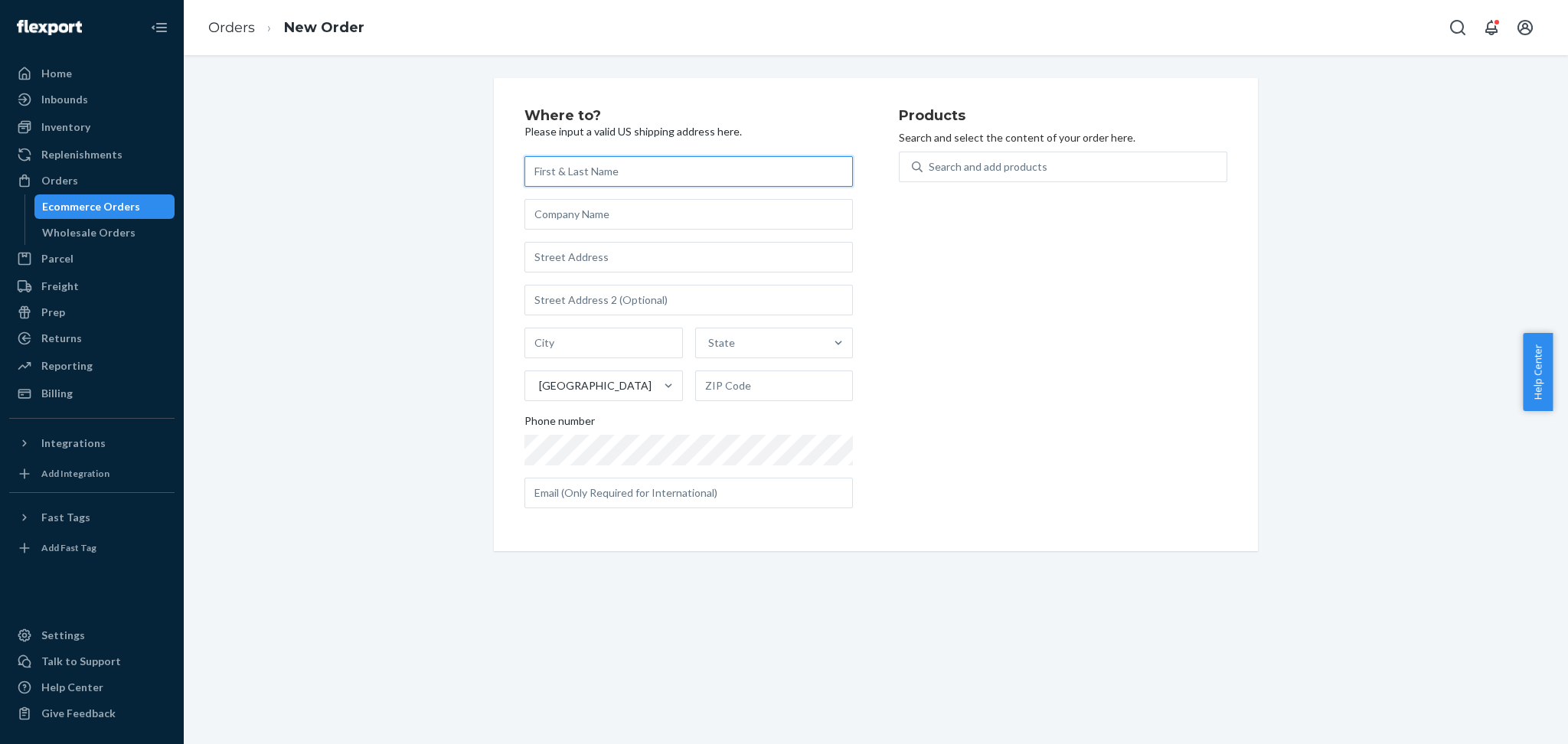
paste input "[PERSON_NAME] [STREET_ADDRESS]"
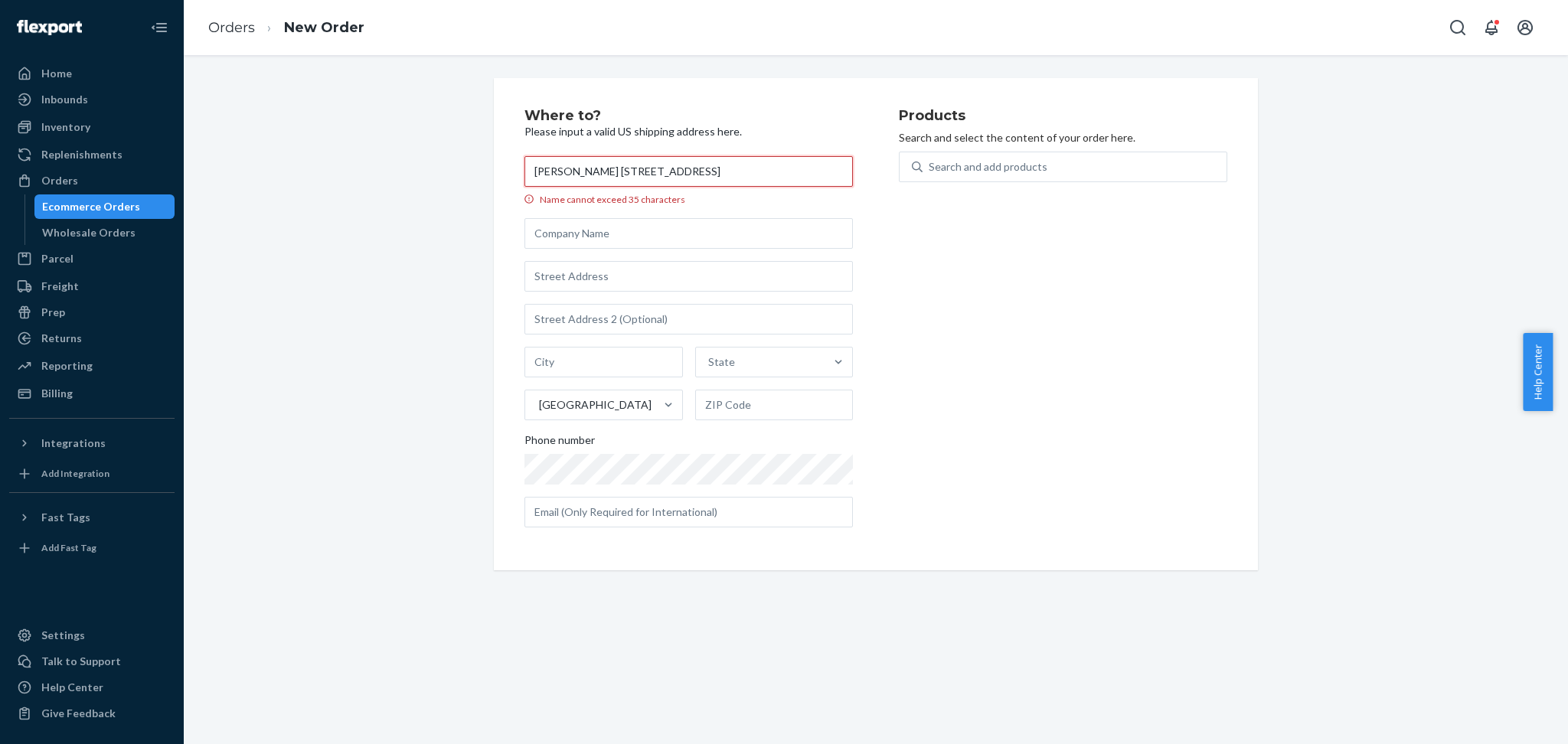
drag, startPoint x: 546, startPoint y: 173, endPoint x: 436, endPoint y: 178, distance: 110.1
click at [436, 178] on div "Where to? Please input a valid US shipping address here. [PERSON_NAME] [STREET_…" at bounding box center [876, 324] width 1362 height 492
click at [582, 173] on input "[PERSON_NAME] [STREET_ADDRESS]" at bounding box center [688, 172] width 328 height 30
drag, startPoint x: 582, startPoint y: 173, endPoint x: 827, endPoint y: 170, distance: 245.0
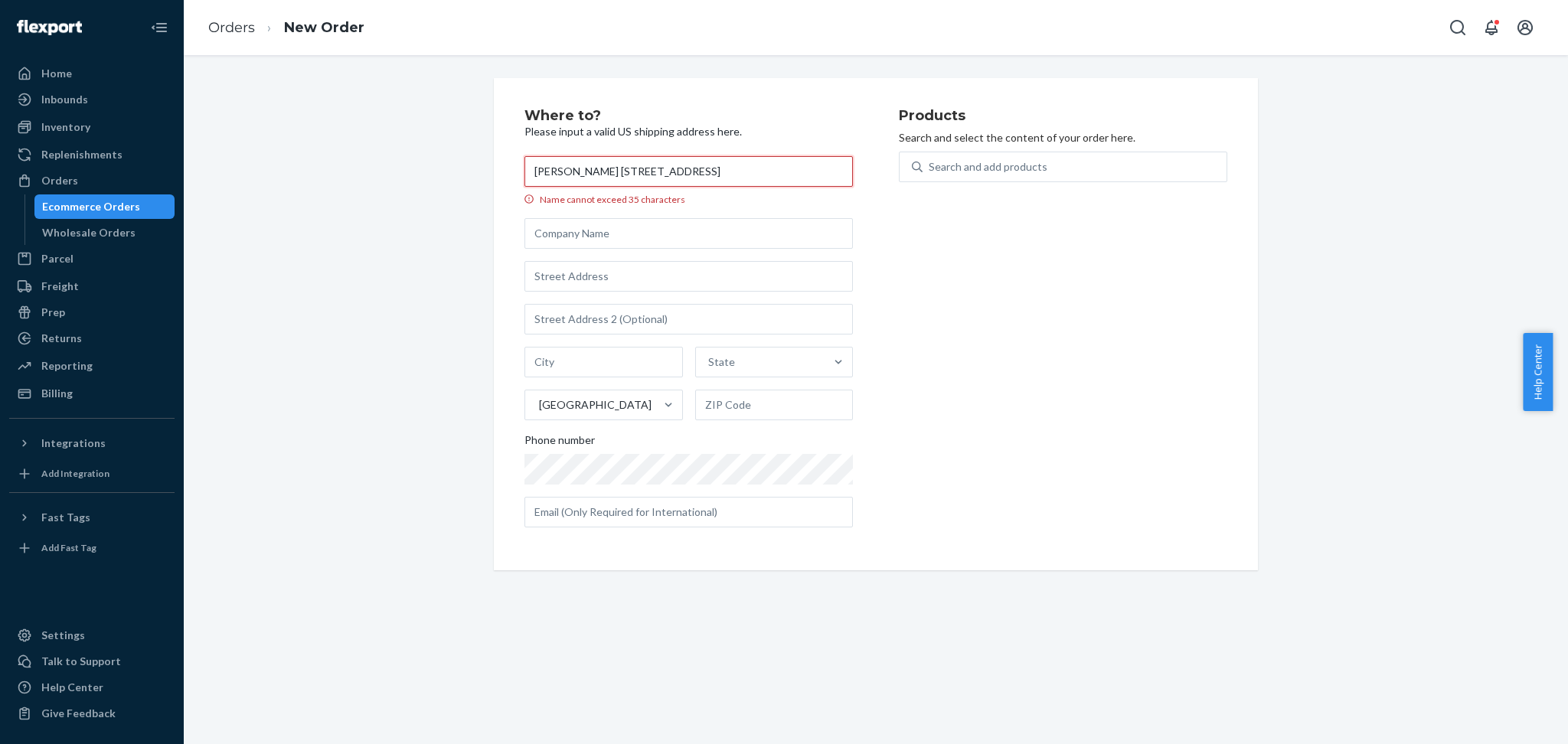
click at [827, 170] on input "[PERSON_NAME] [STREET_ADDRESS]" at bounding box center [688, 172] width 328 height 30
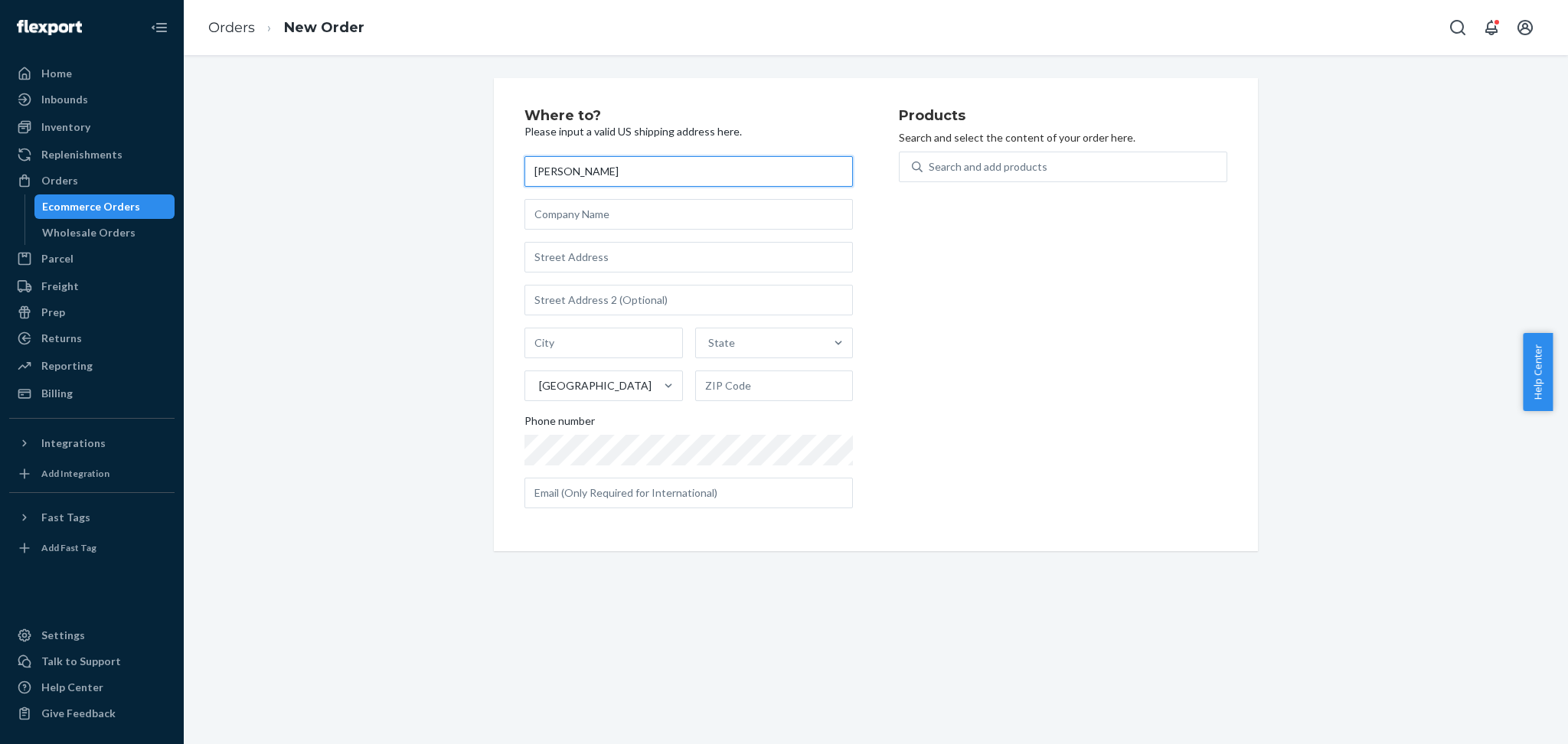
scroll to position [0, 0]
type input "[PERSON_NAME]"
click at [607, 258] on input "text" at bounding box center [688, 257] width 328 height 30
paste input "[STREET_ADDRESS]"
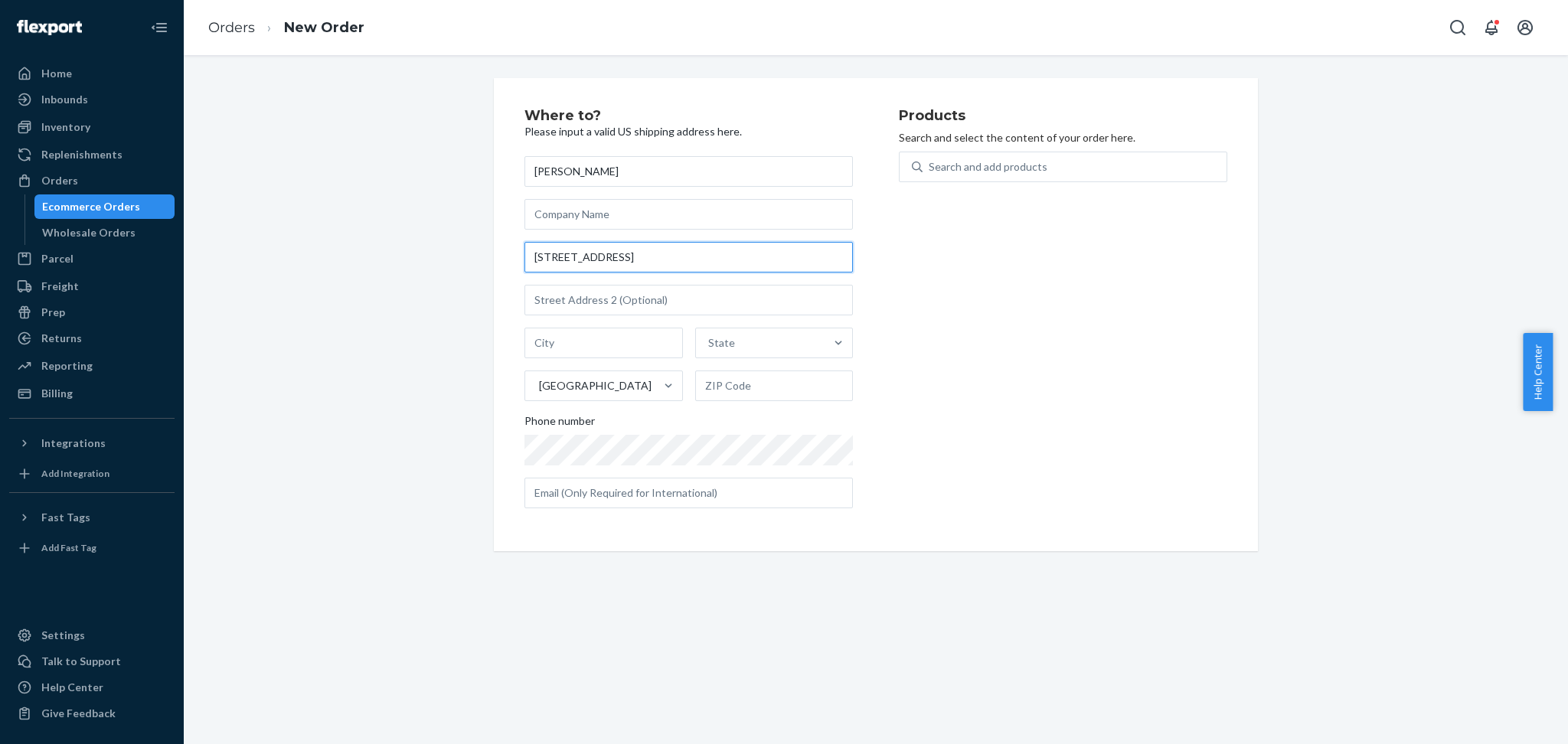
scroll to position [0, 8]
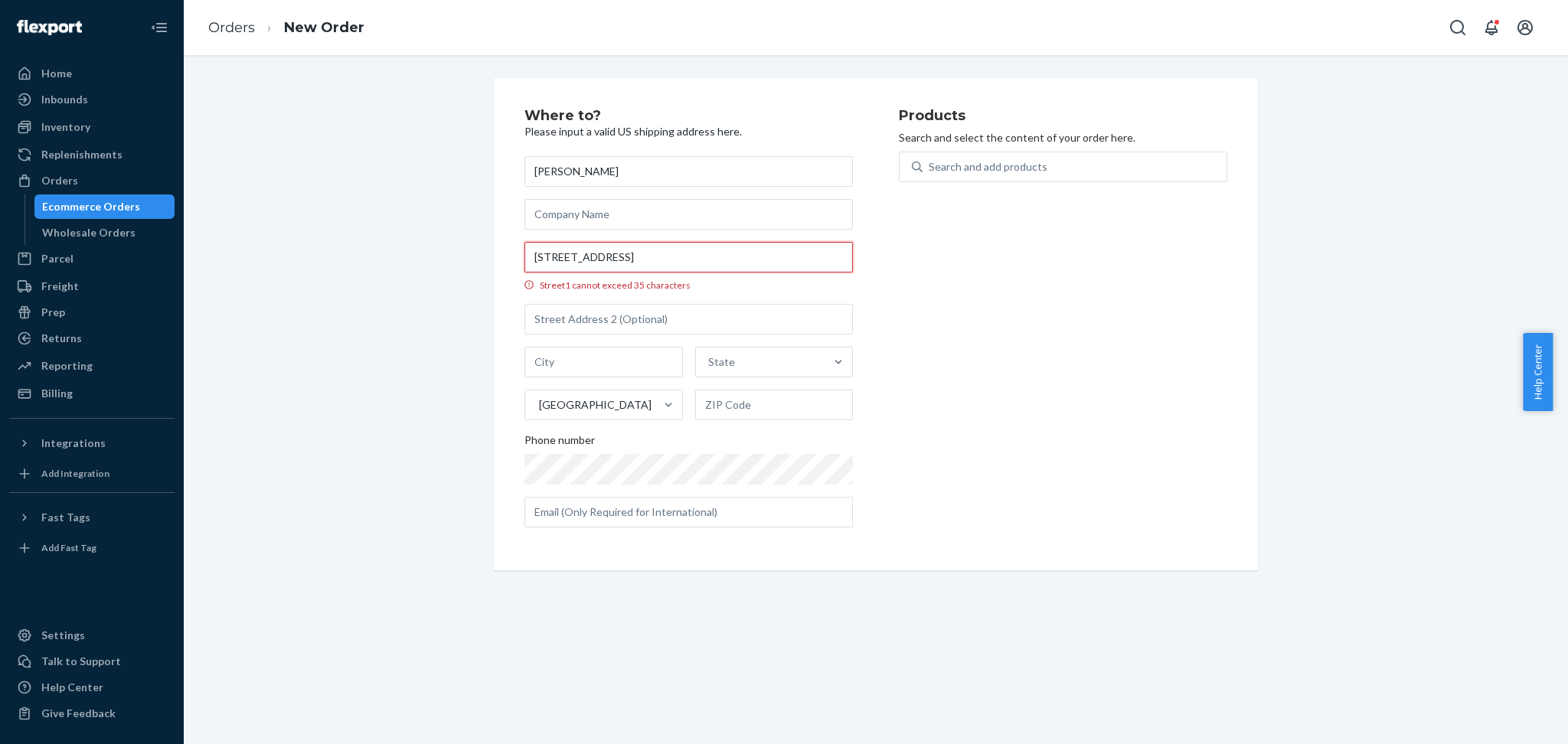
click at [619, 258] on input "[STREET_ADDRESS]" at bounding box center [688, 257] width 328 height 30
click at [617, 258] on input "[STREET_ADDRESS]" at bounding box center [688, 257] width 328 height 30
drag, startPoint x: 617, startPoint y: 258, endPoint x: 656, endPoint y: 259, distance: 39.0
click at [656, 259] on input "[STREET_ADDRESS]" at bounding box center [688, 257] width 328 height 30
click at [651, 256] on input "[STREET_ADDRESS]" at bounding box center [688, 257] width 328 height 30
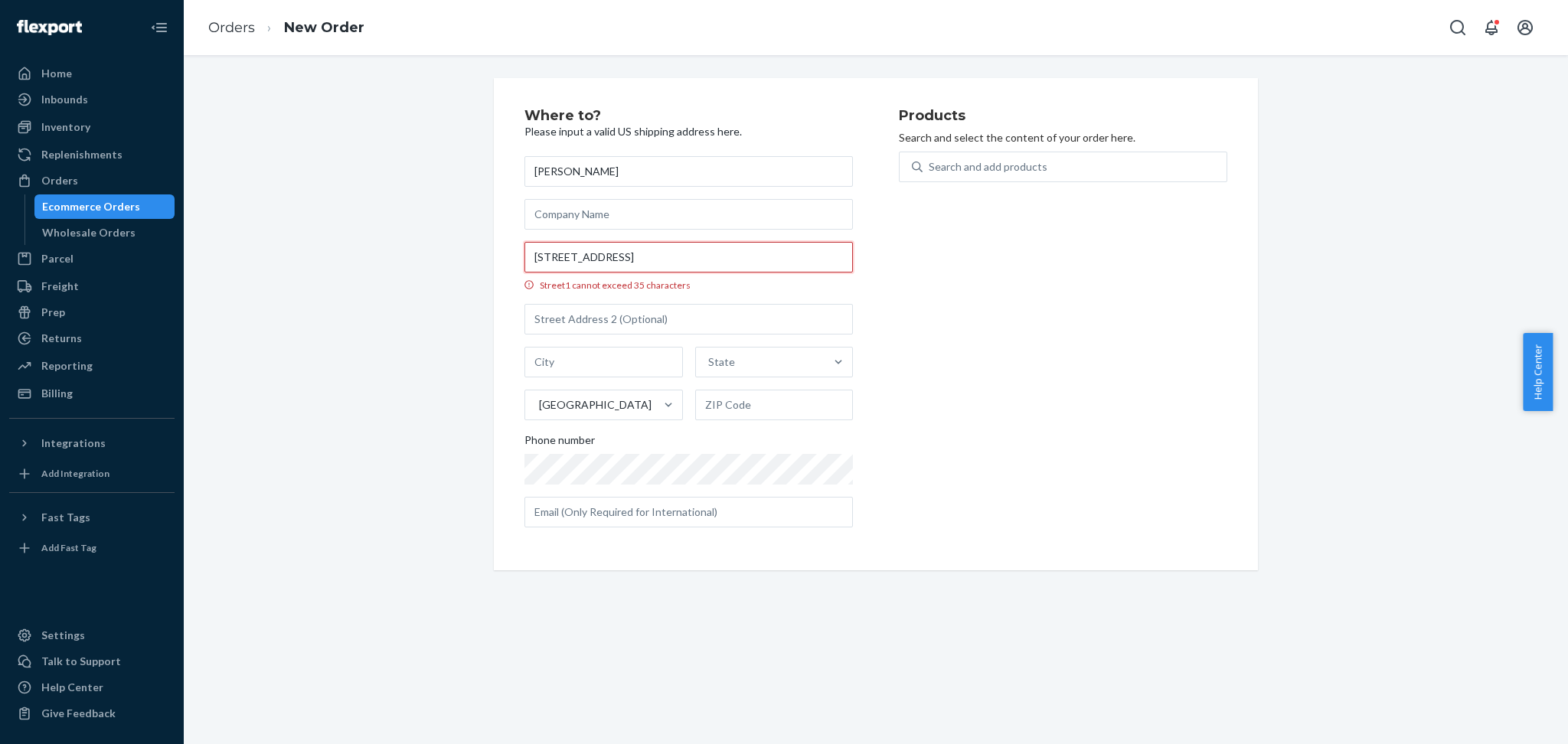
click at [635, 259] on input "[STREET_ADDRESS]" at bounding box center [688, 257] width 328 height 30
drag, startPoint x: 635, startPoint y: 259, endPoint x: 700, endPoint y: 259, distance: 65.0
click at [700, 259] on input "[STREET_ADDRESS]" at bounding box center [688, 257] width 328 height 30
type input "[STREET_ADDRESS]"
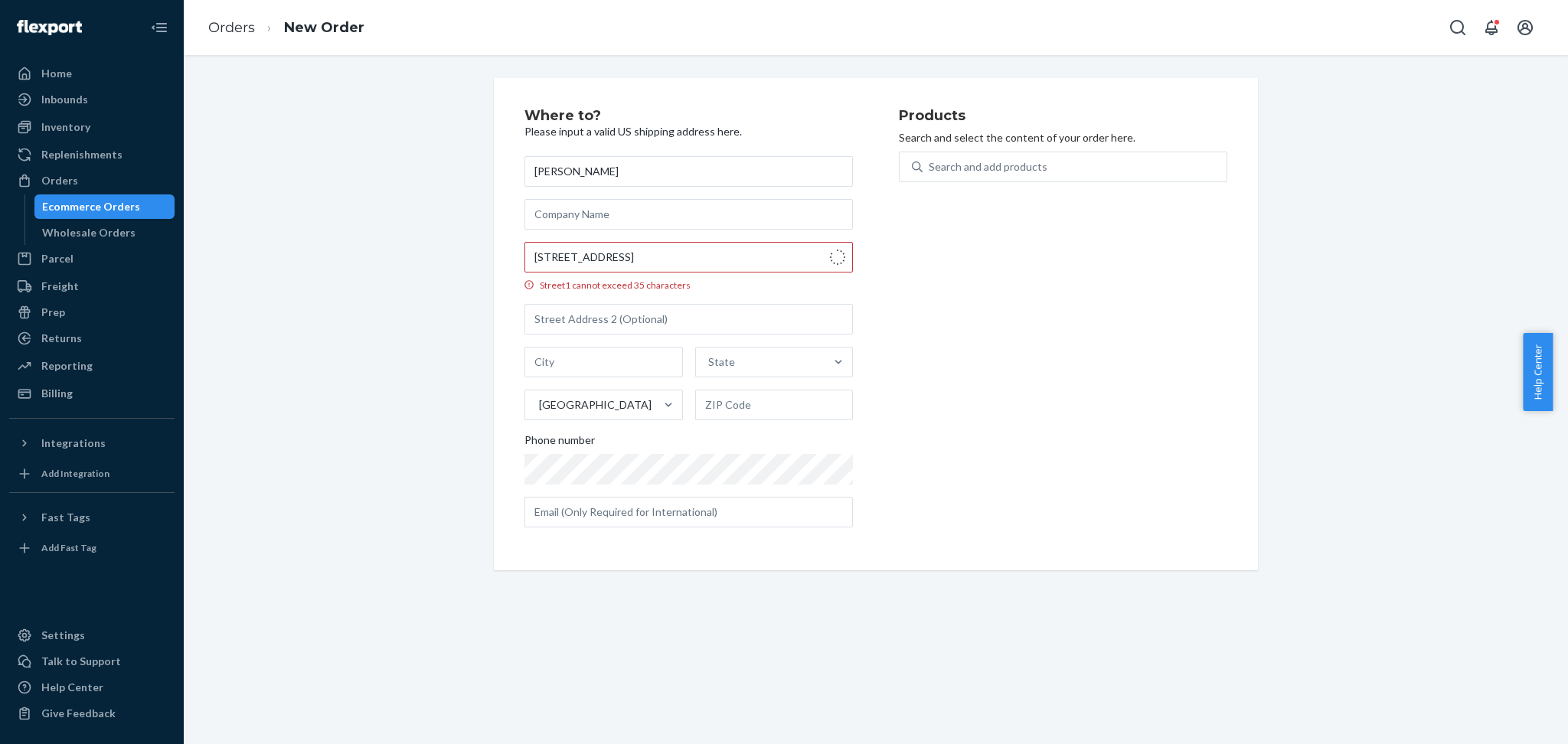
type input "Granbury"
type input "76048"
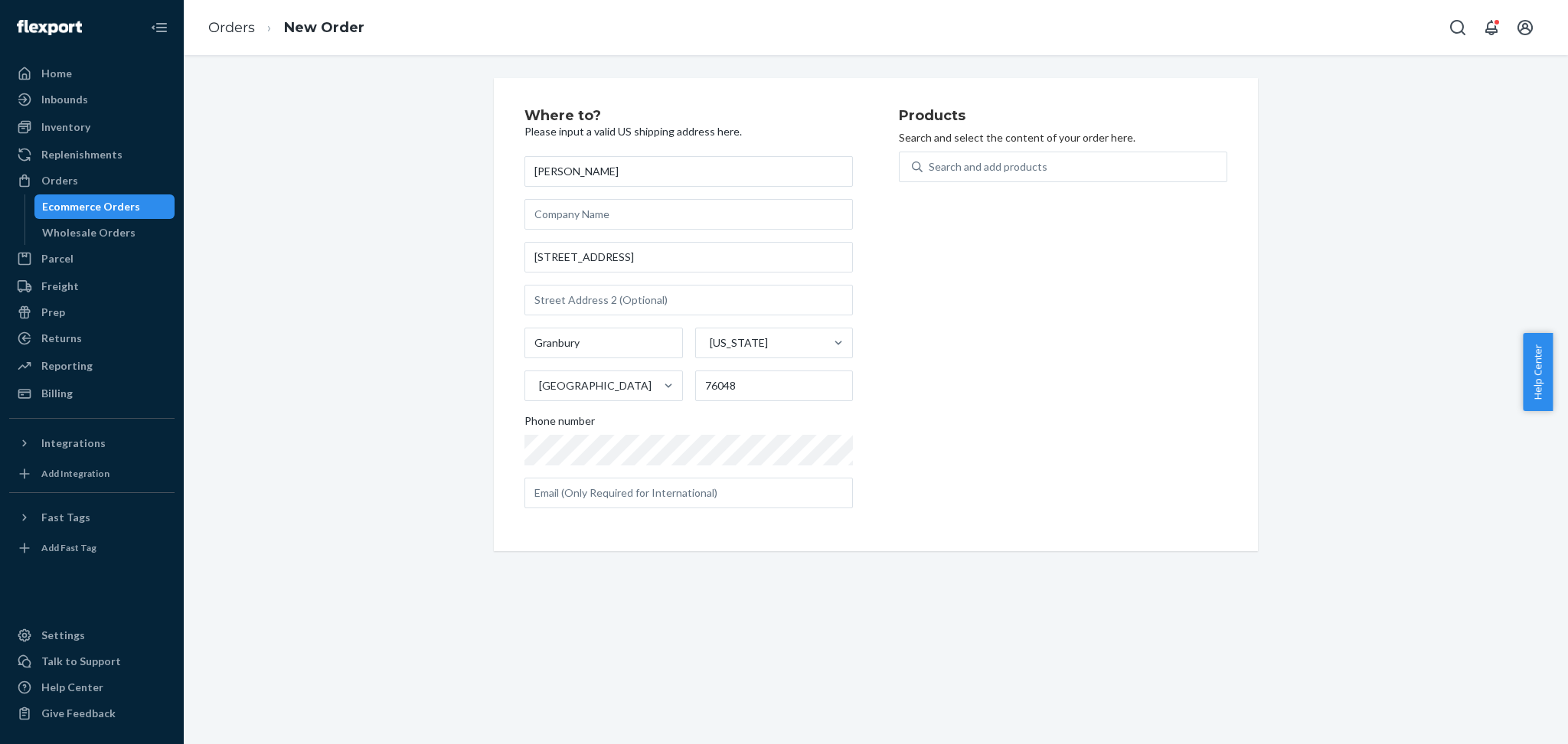
click at [635, 322] on div "[PERSON_NAME] [STREET_ADDRESS][US_STATE] Phone number" at bounding box center [688, 332] width 328 height 353
click at [632, 309] on input "text" at bounding box center [688, 300] width 328 height 30
paste input "STE 110 PMB 219"
type input "STE 110 PMB 219"
click at [939, 181] on div "Search and add products" at bounding box center [1063, 167] width 328 height 30
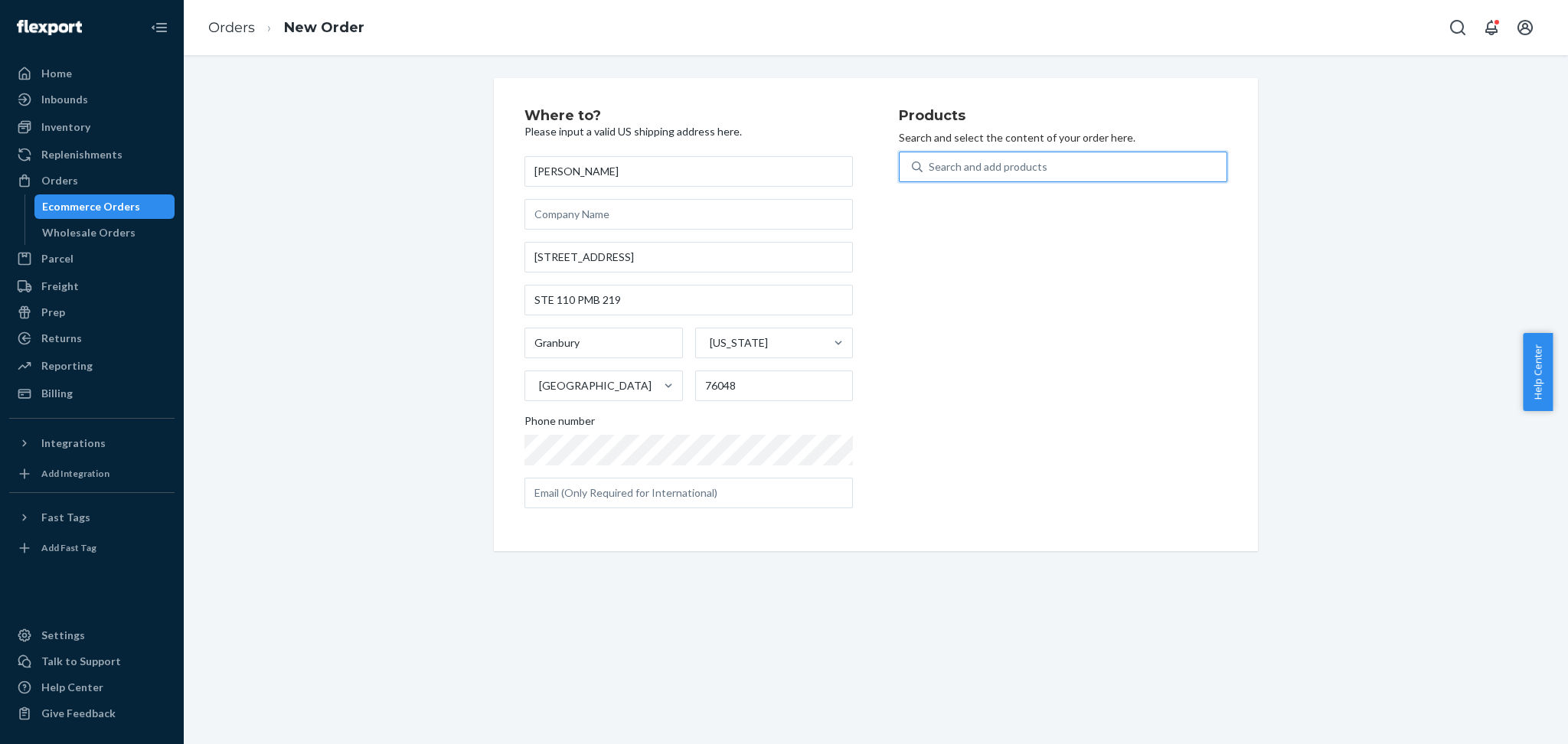
click at [930, 174] on input "0 results available. Use Up and Down to choose options, press Enter to select t…" at bounding box center [930, 167] width 2 height 15
type input "pink"
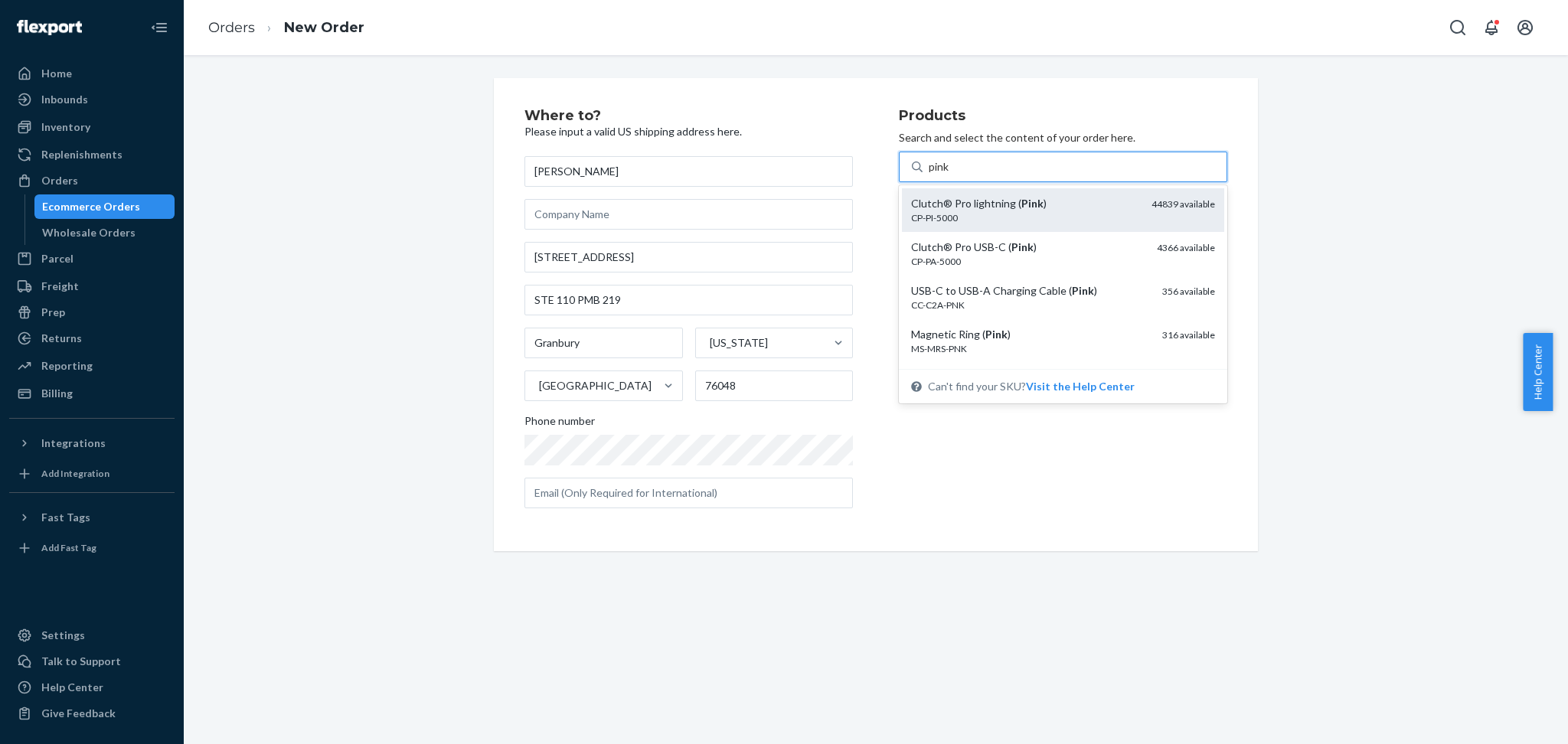
click at [966, 219] on div "CP-PI-5000" at bounding box center [1025, 217] width 228 height 13
click at [950, 174] on input "pink" at bounding box center [939, 167] width 21 height 15
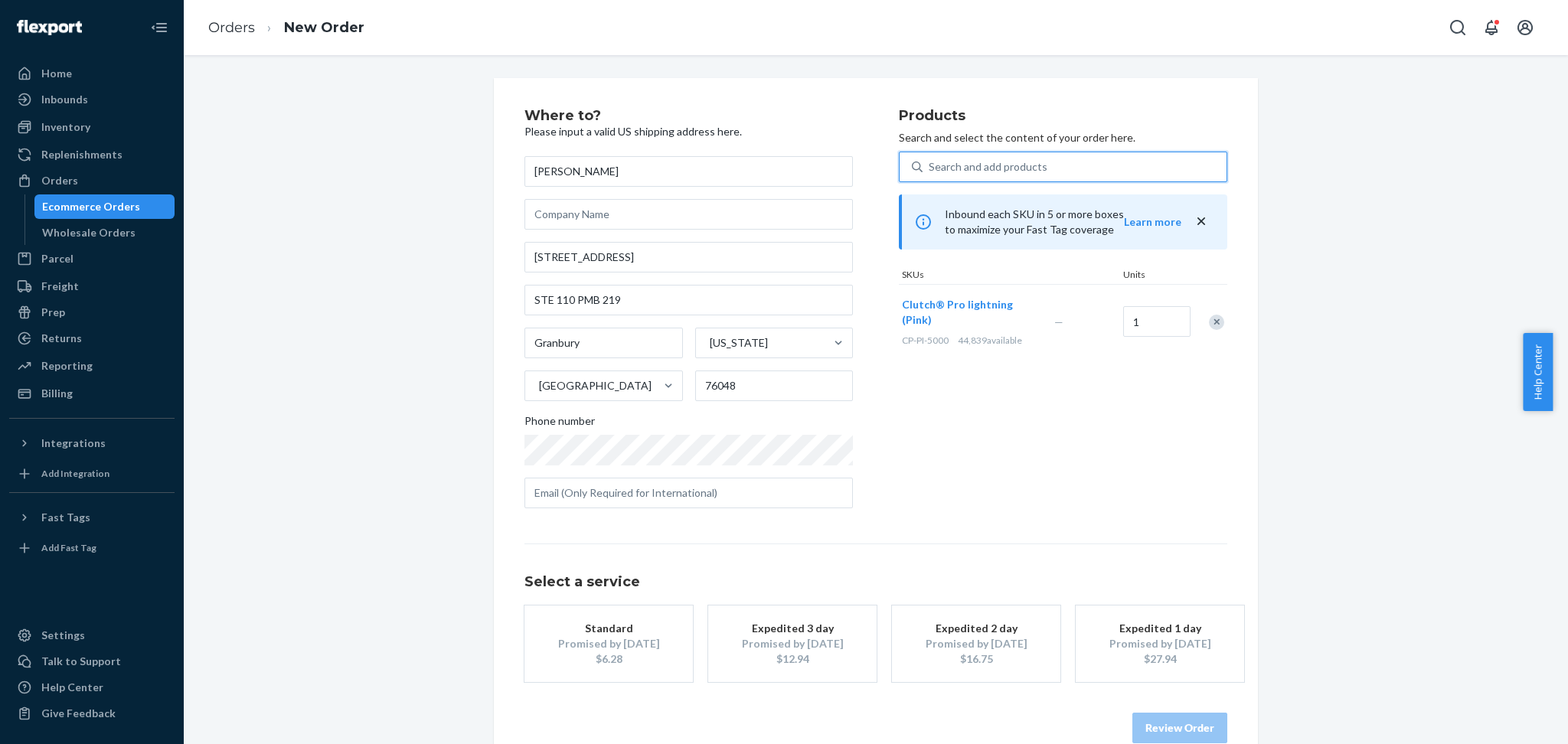
click at [623, 662] on div "$6.28" at bounding box center [609, 659] width 123 height 15
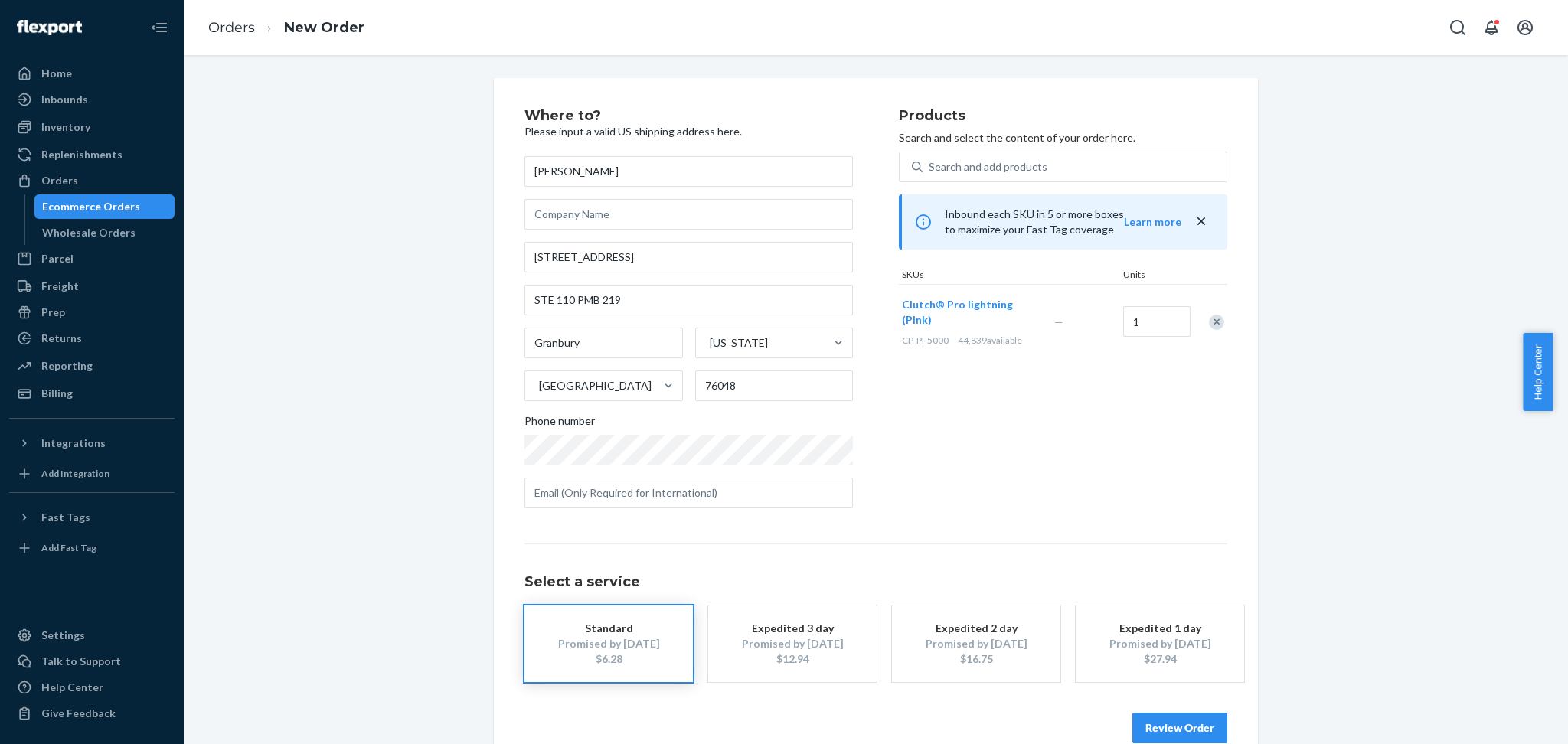
scroll to position [29, 0]
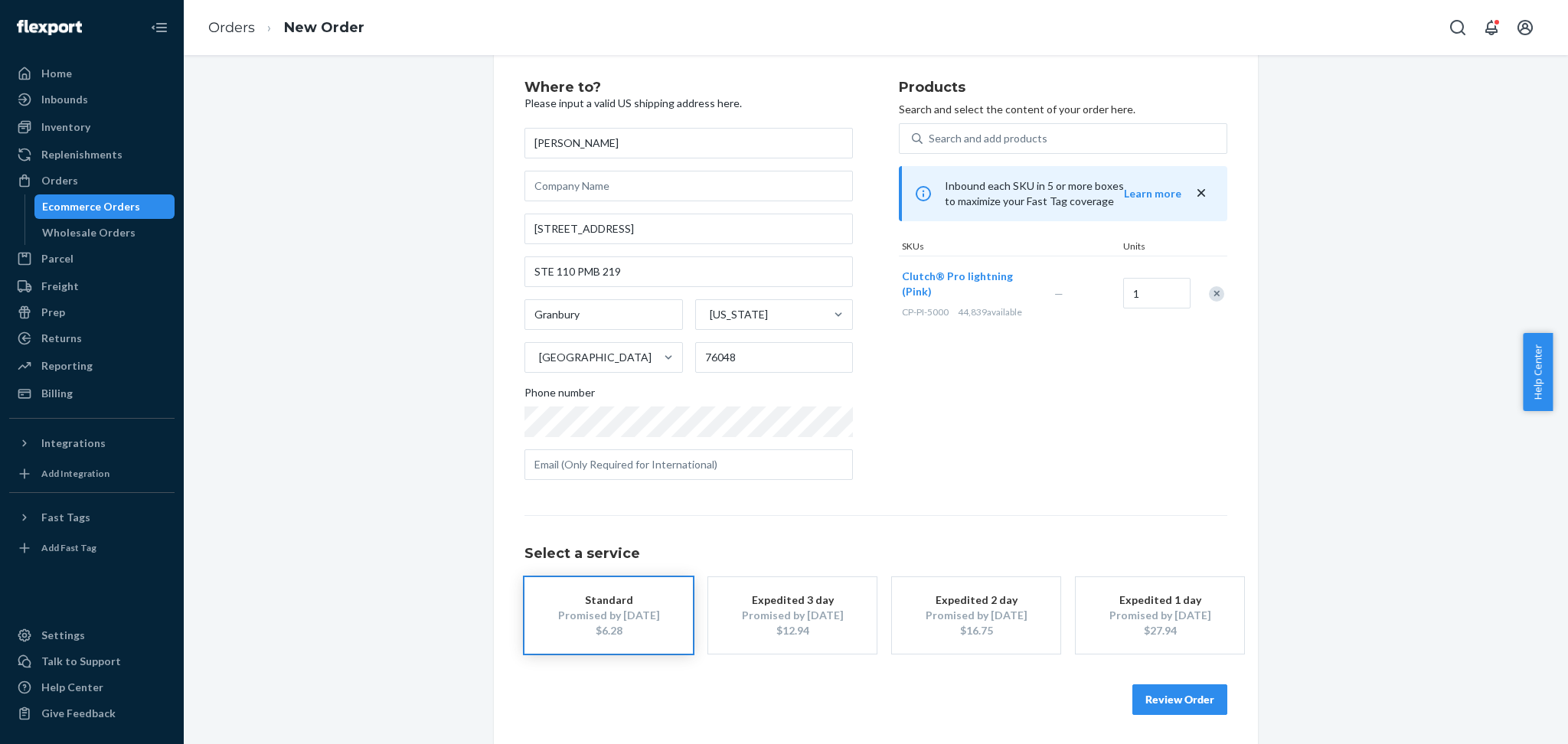
click at [1174, 684] on button "Review Order" at bounding box center [1180, 699] width 95 height 30
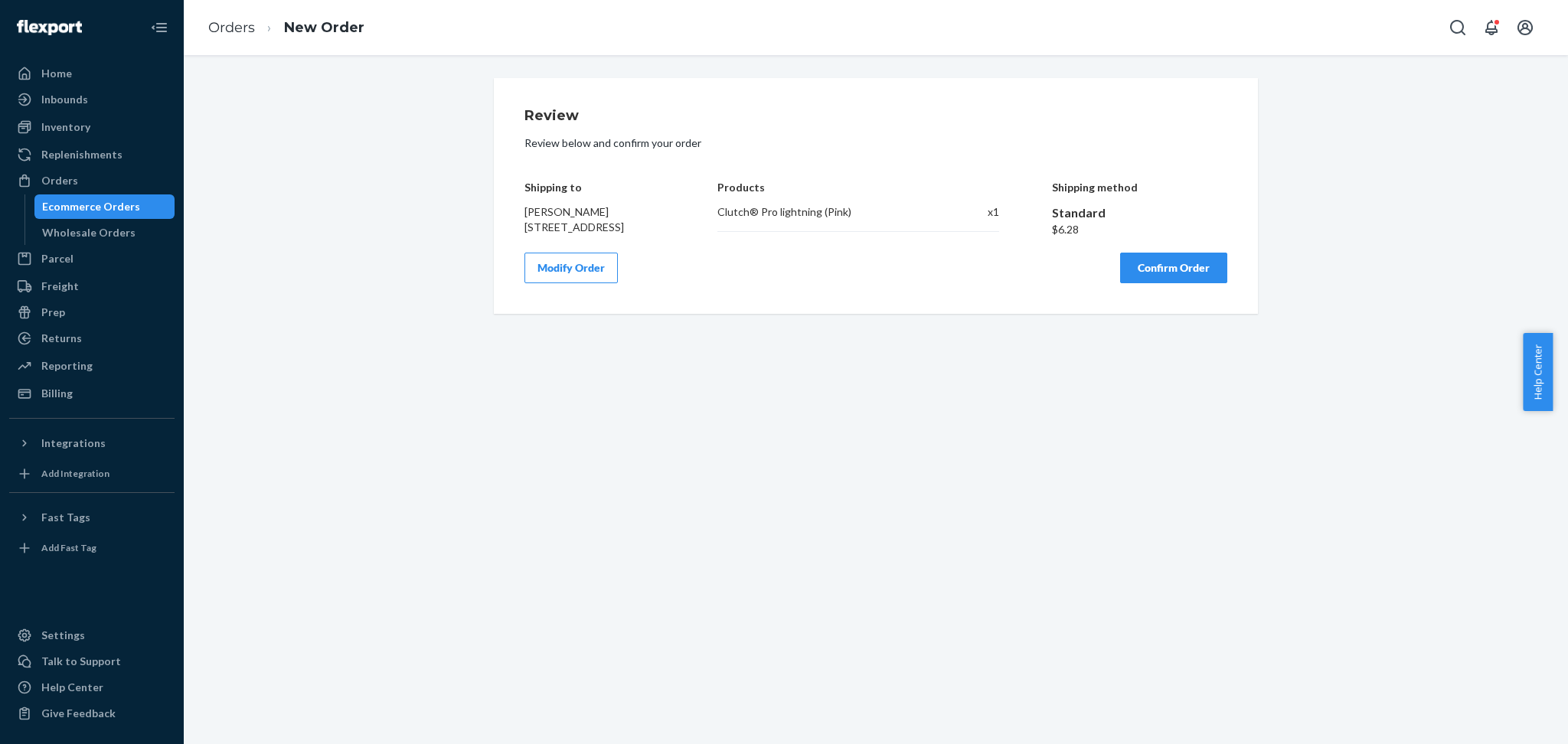
scroll to position [0, 0]
click at [1133, 284] on button "Confirm Order" at bounding box center [1173, 268] width 107 height 30
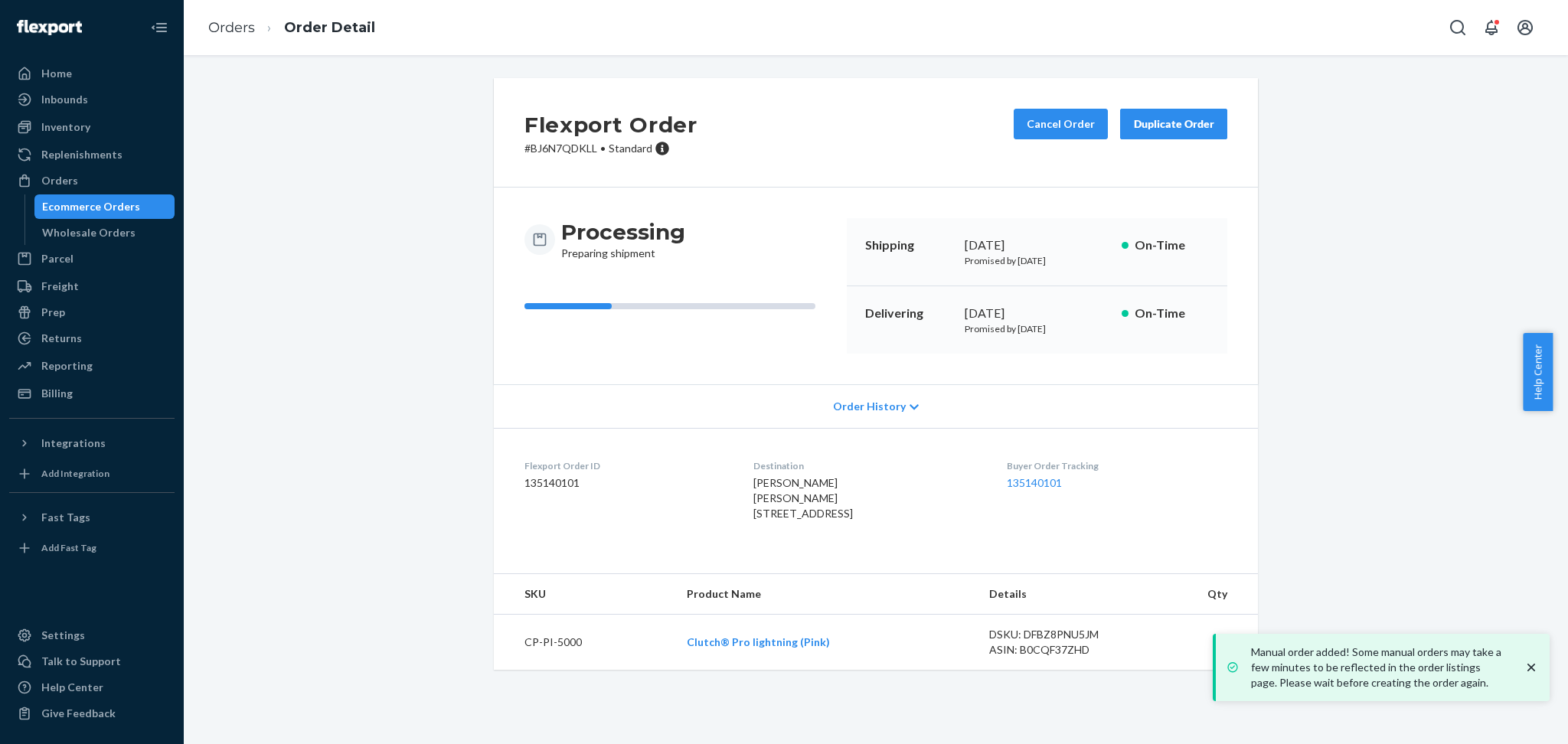
click at [568, 158] on div "Flexport Order # BJ6N7QDKLL • Standard Cancel Order Duplicate Order" at bounding box center [876, 133] width 764 height 109
drag, startPoint x: 568, startPoint y: 158, endPoint x: 648, endPoint y: 1, distance: 176.2
click at [568, 157] on div "Flexport Order # BJ6N7QDKLL • Standard Cancel Order Duplicate Order" at bounding box center [876, 133] width 764 height 109
copy p "BJ6N7QDKLL"
click at [103, 204] on div "Ecommerce Orders" at bounding box center [91, 207] width 98 height 15
